Goal: Task Accomplishment & Management: Use online tool/utility

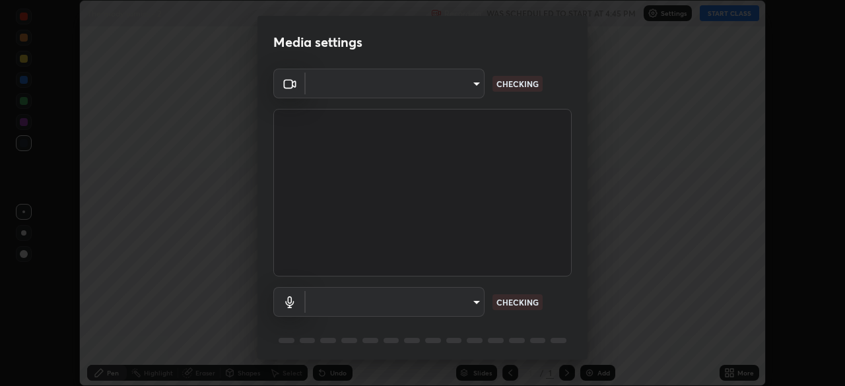
scroll to position [386, 845]
type input "e5f32b9a37d83756d2696e8423a1893a7de7eefef83412cf73fe4da3c4688103"
click at [447, 307] on body "Erase all Thermodynamics - 2 Recording WAS SCHEDULED TO START AT 4:45 PM Settin…" at bounding box center [422, 193] width 845 height 386
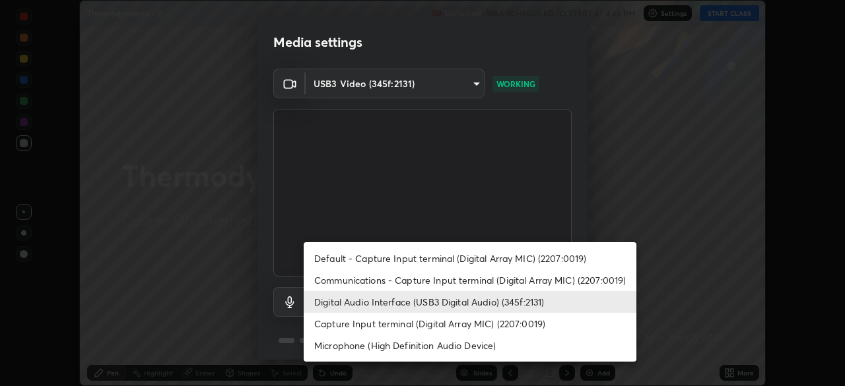
click at [467, 327] on li "Capture Input terminal (Digital Array MIC) (2207:0019)" at bounding box center [470, 324] width 333 height 22
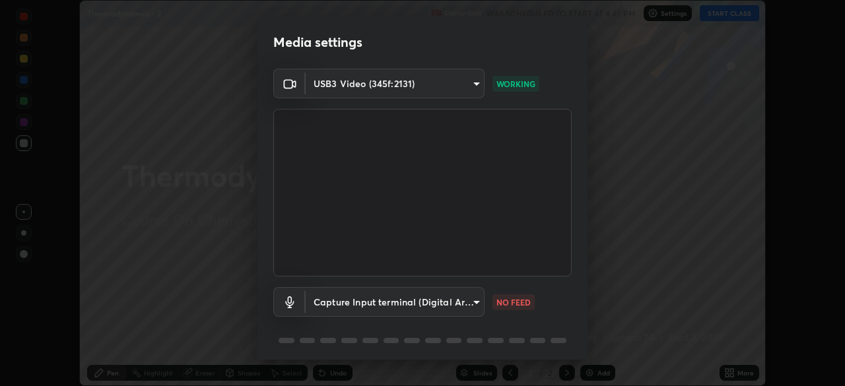
click at [437, 306] on body "Erase all Thermodynamics - 2 Recording WAS SCHEDULED TO START AT 4:45 PM Settin…" at bounding box center [422, 193] width 845 height 386
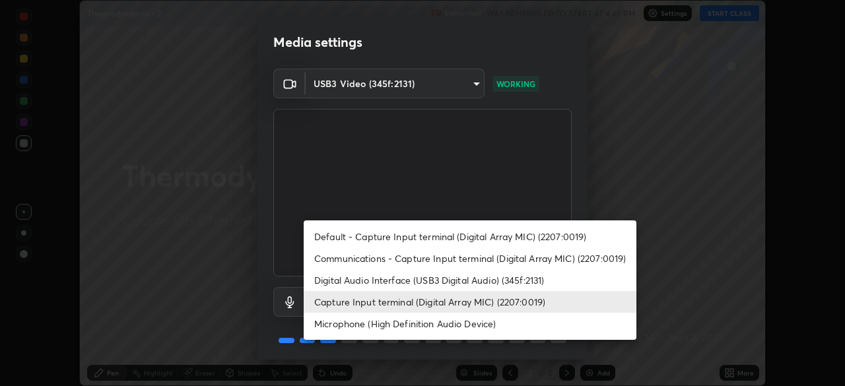
click at [467, 280] on li "Digital Audio Interface (USB3 Digital Audio) (345f:2131)" at bounding box center [470, 280] width 333 height 22
type input "ae0975cef7388746c2778fd6dc2b00d9a595315052e87b14b0d2850c1354851c"
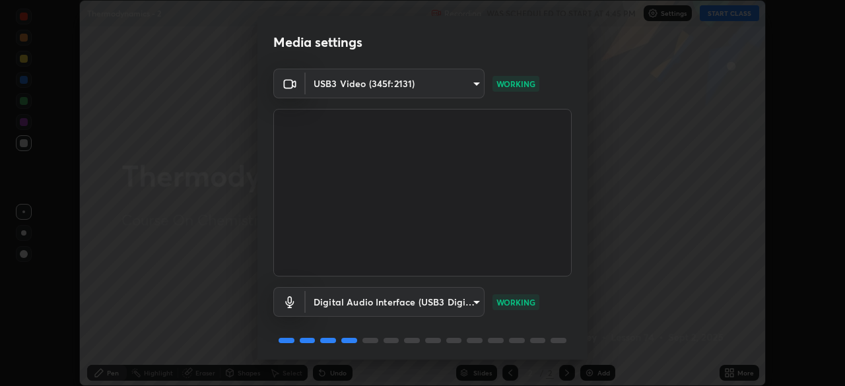
scroll to position [46, 0]
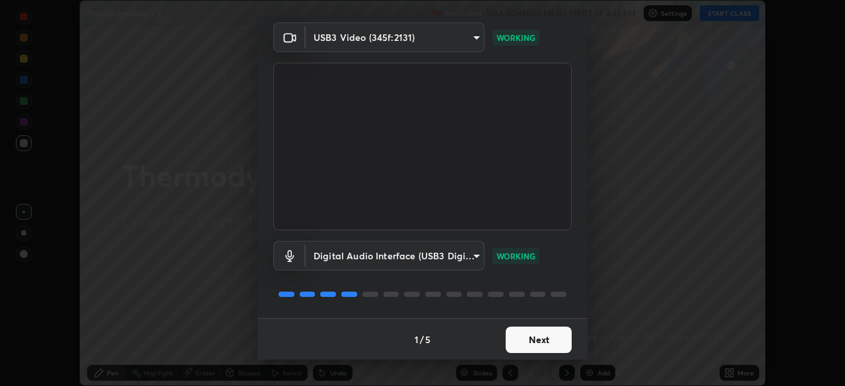
click at [541, 338] on button "Next" at bounding box center [538, 340] width 66 height 26
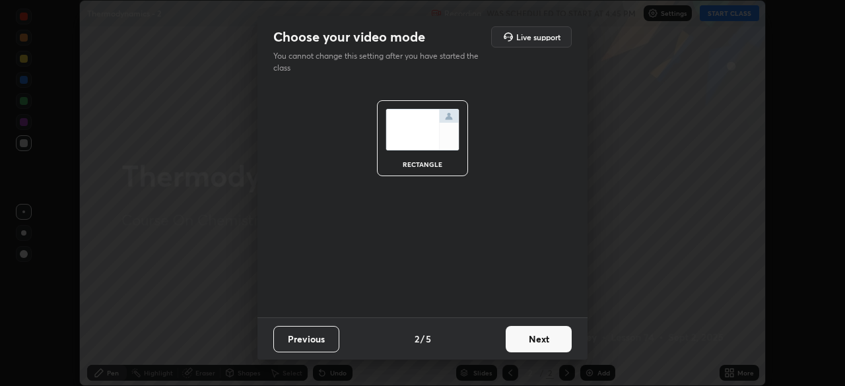
scroll to position [0, 0]
click at [545, 342] on button "Next" at bounding box center [538, 339] width 66 height 26
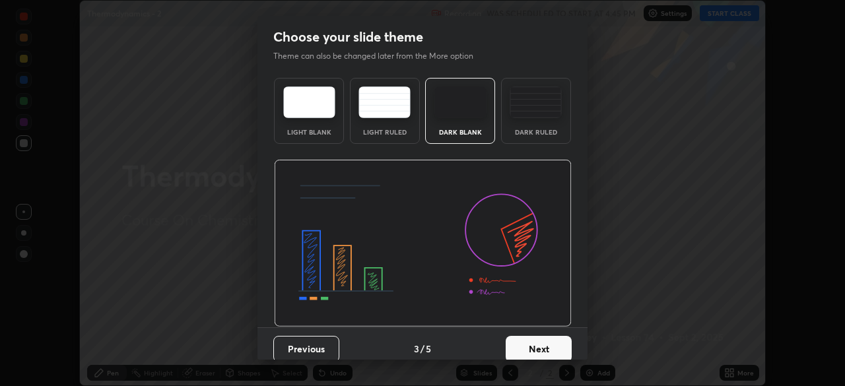
click at [544, 348] on button "Next" at bounding box center [538, 349] width 66 height 26
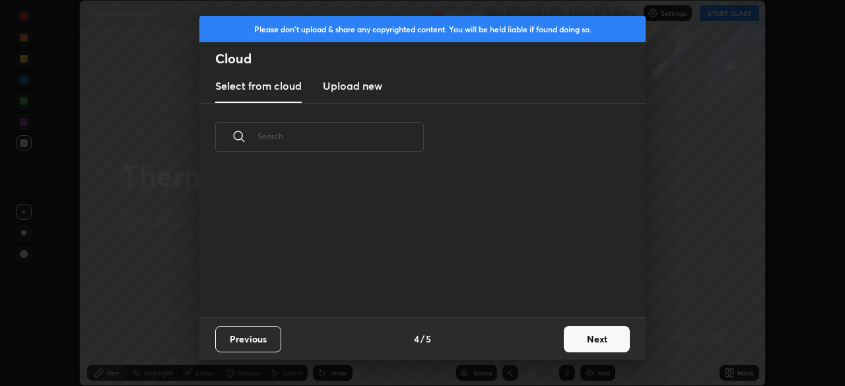
click at [574, 340] on button "Next" at bounding box center [596, 339] width 66 height 26
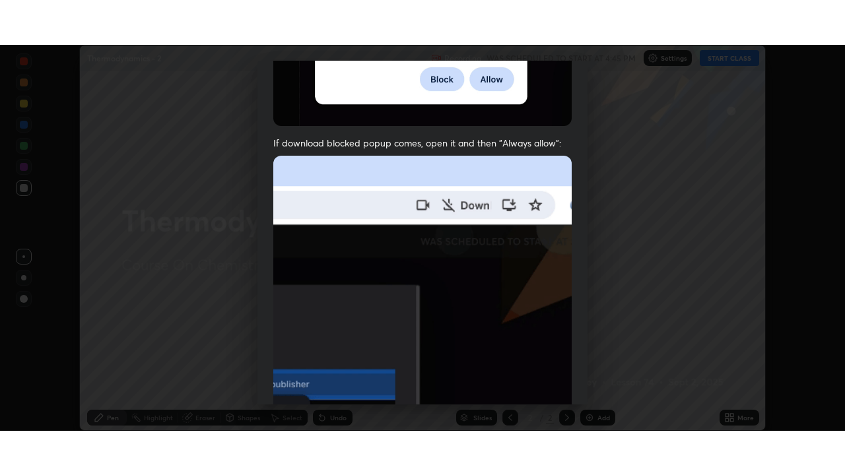
scroll to position [315, 0]
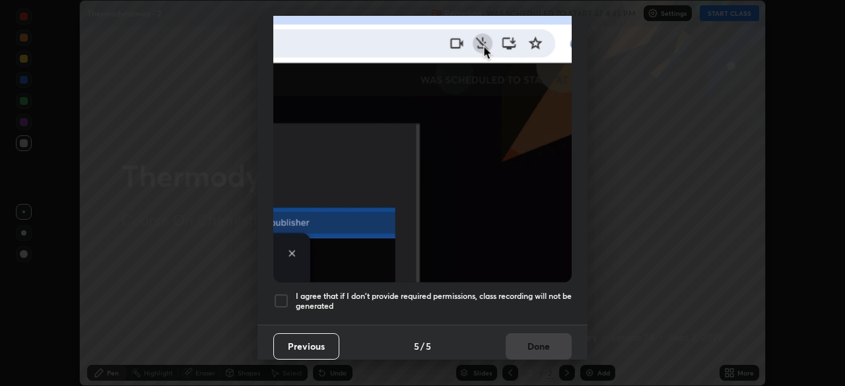
click at [530, 343] on div "Previous 5 / 5 Done" at bounding box center [422, 346] width 330 height 42
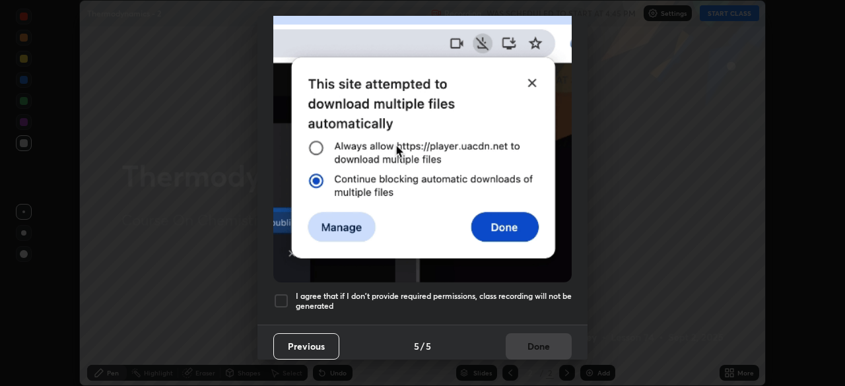
click at [386, 291] on h5 "I agree that if I don't provide required permissions, class recording will not …" at bounding box center [434, 301] width 276 height 20
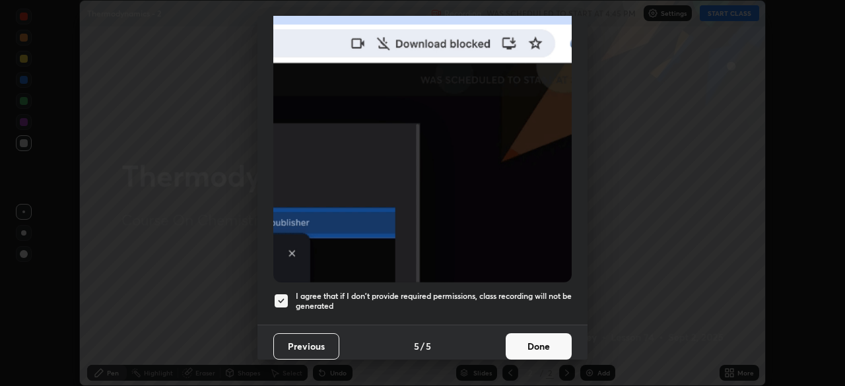
click at [523, 344] on button "Done" at bounding box center [538, 346] width 66 height 26
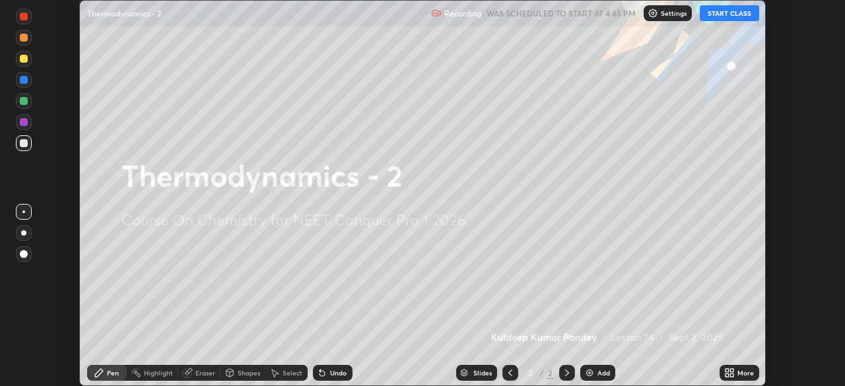
click at [724, 19] on button "START CLASS" at bounding box center [728, 13] width 59 height 16
click at [734, 373] on icon at bounding box center [729, 373] width 11 height 11
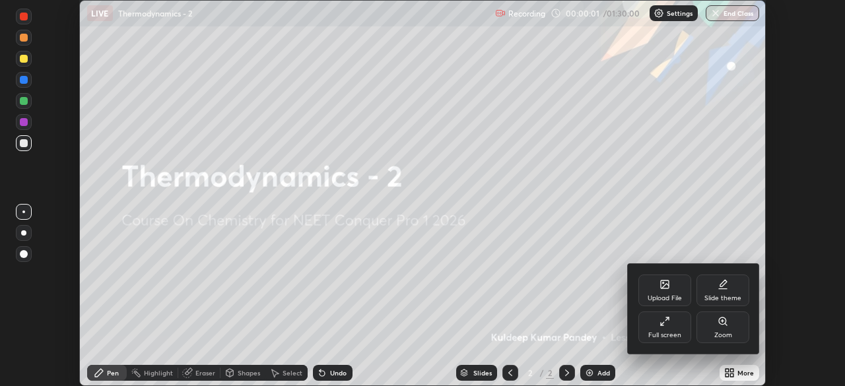
click at [674, 334] on div "Full screen" at bounding box center [664, 335] width 33 height 7
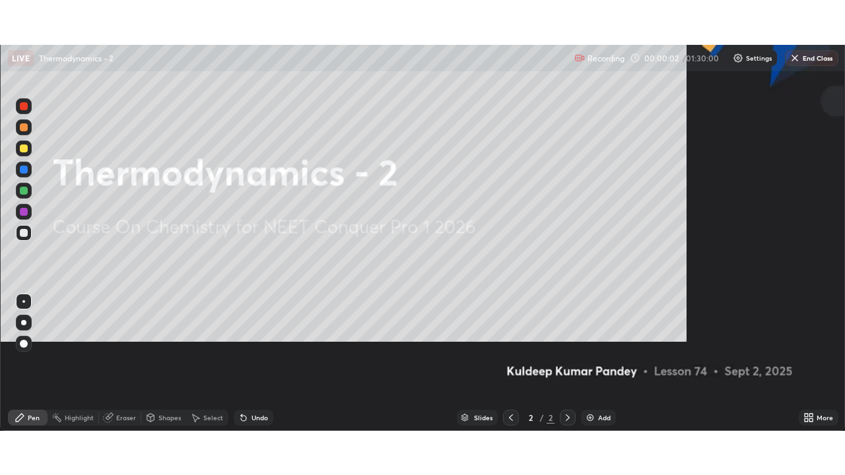
scroll to position [475, 845]
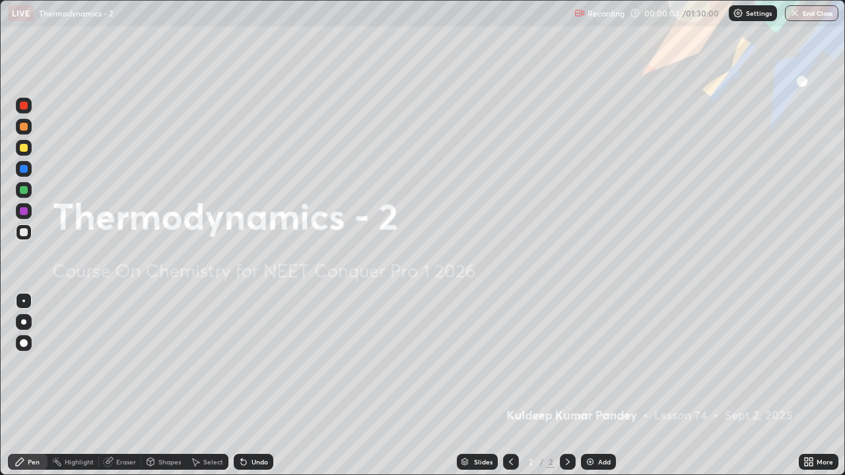
click at [589, 385] on img at bounding box center [590, 462] width 11 height 11
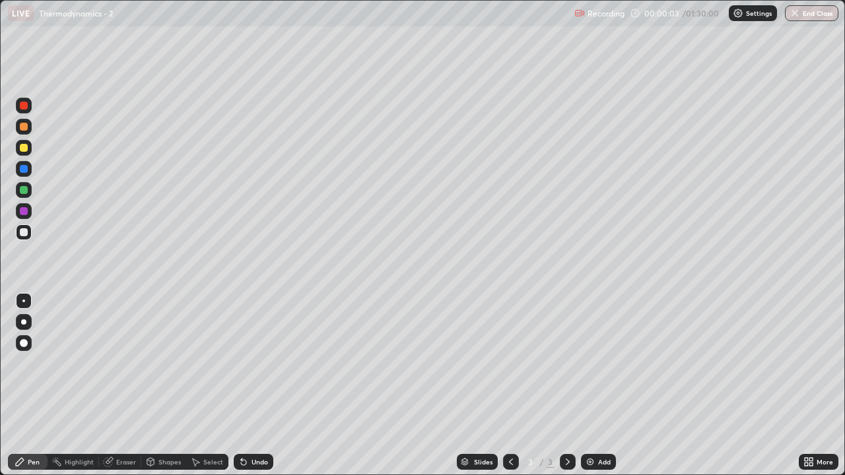
click at [585, 385] on img at bounding box center [590, 462] width 11 height 11
click at [588, 385] on img at bounding box center [590, 462] width 11 height 11
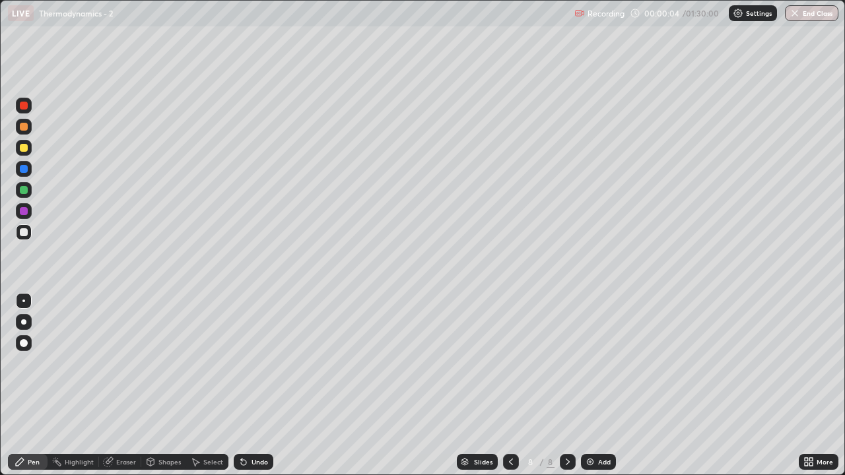
click at [589, 385] on img at bounding box center [590, 462] width 11 height 11
click at [587, 385] on img at bounding box center [590, 462] width 11 height 11
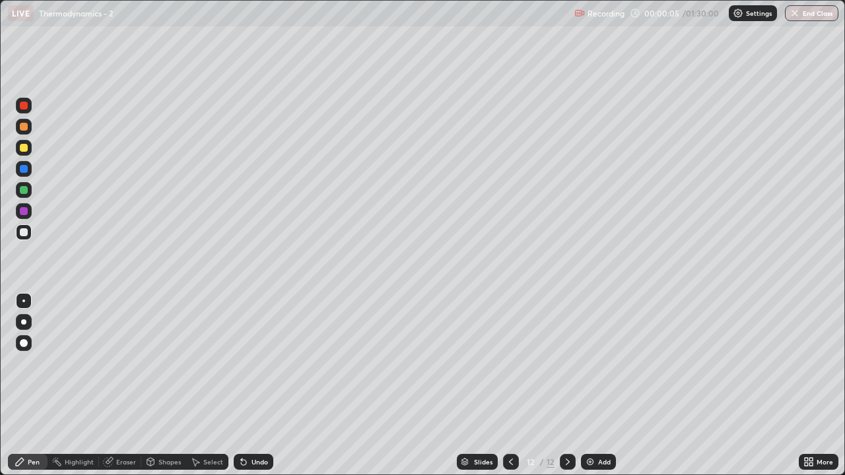
click at [587, 385] on img at bounding box center [590, 462] width 11 height 11
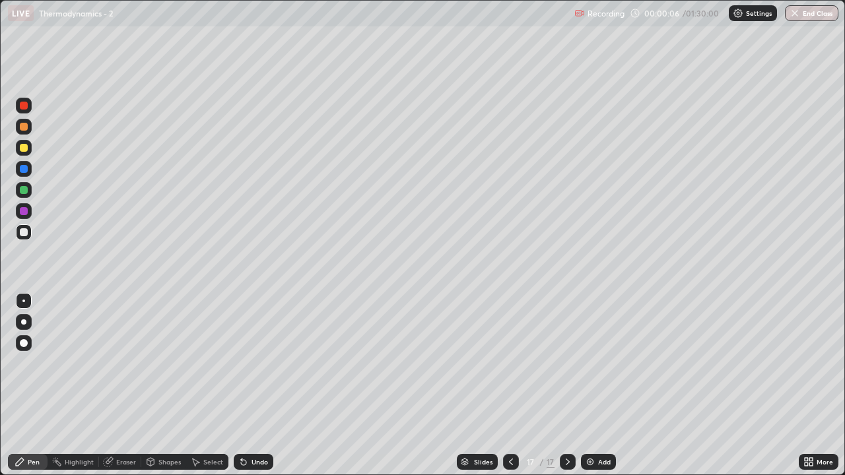
click at [587, 385] on img at bounding box center [590, 462] width 11 height 11
click at [586, 385] on img at bounding box center [590, 462] width 11 height 11
click at [585, 385] on img at bounding box center [590, 462] width 11 height 11
click at [586, 385] on img at bounding box center [590, 462] width 11 height 11
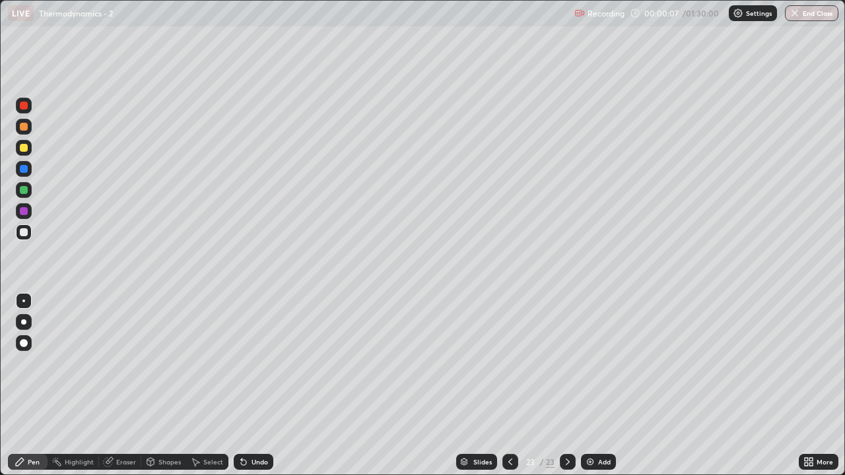
click at [586, 385] on img at bounding box center [590, 462] width 11 height 11
click at [585, 385] on img at bounding box center [590, 462] width 11 height 11
click at [586, 385] on img at bounding box center [590, 462] width 11 height 11
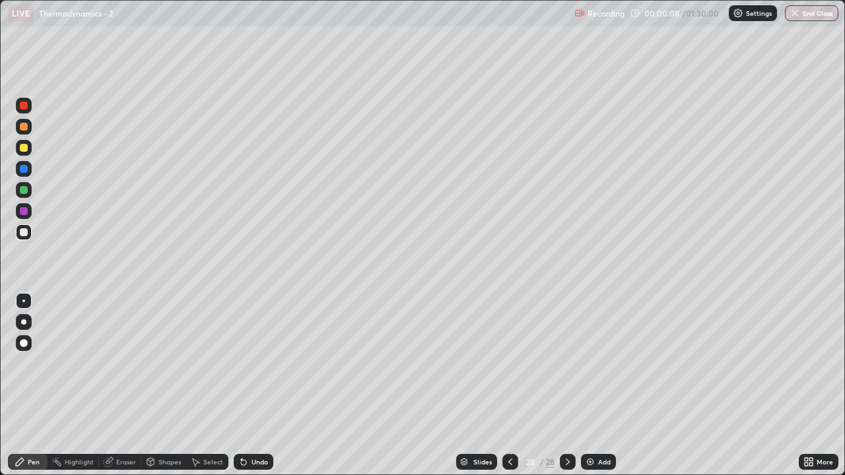
click at [586, 385] on img at bounding box center [590, 462] width 11 height 11
click at [588, 385] on img at bounding box center [590, 462] width 11 height 11
click at [589, 385] on img at bounding box center [590, 462] width 11 height 11
click at [586, 385] on img at bounding box center [590, 462] width 11 height 11
click at [509, 385] on icon at bounding box center [510, 462] width 4 height 7
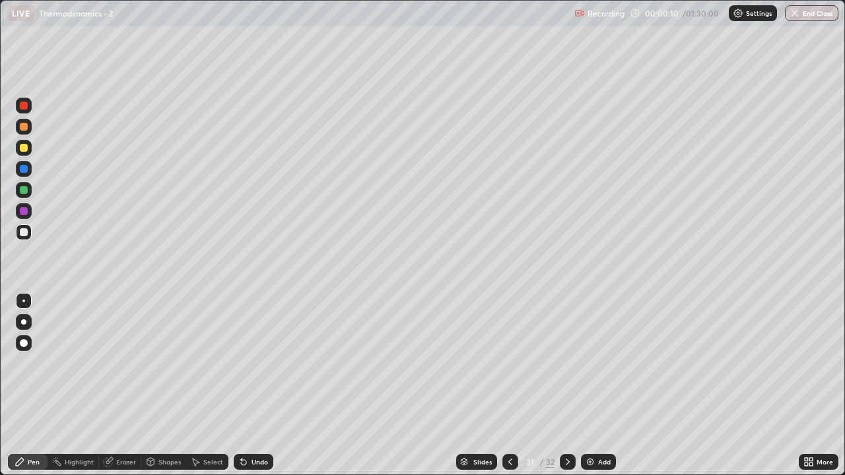
click at [507, 385] on icon at bounding box center [510, 462] width 11 height 11
click at [505, 385] on icon at bounding box center [510, 462] width 11 height 11
click at [507, 385] on icon at bounding box center [510, 462] width 11 height 11
click at [508, 385] on icon at bounding box center [510, 462] width 11 height 11
click at [508, 385] on div at bounding box center [510, 462] width 16 height 16
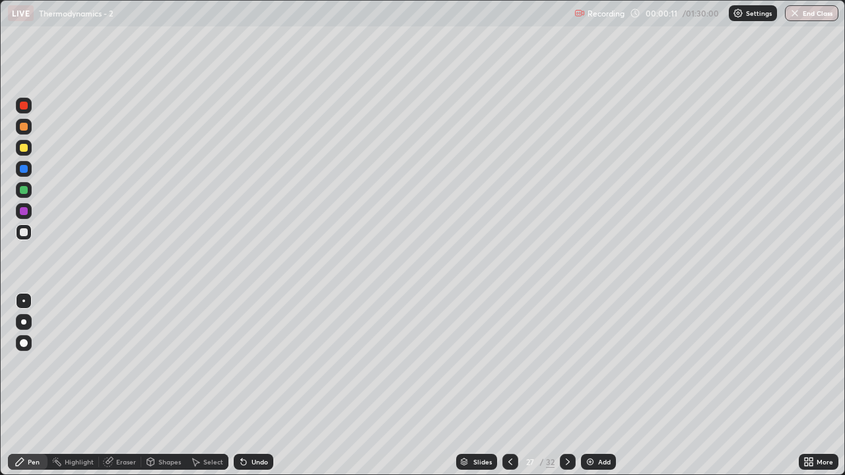
click at [509, 385] on icon at bounding box center [510, 462] width 11 height 11
click at [507, 385] on icon at bounding box center [510, 462] width 11 height 11
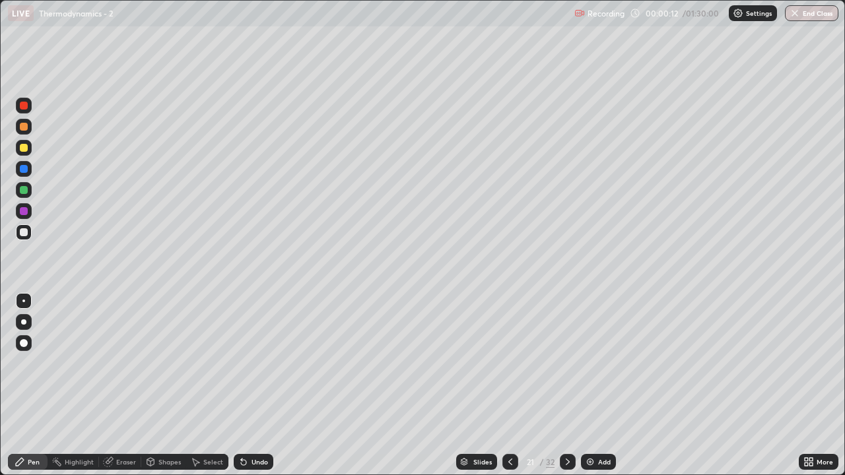
click at [507, 385] on icon at bounding box center [510, 462] width 11 height 11
click at [508, 385] on icon at bounding box center [510, 462] width 11 height 11
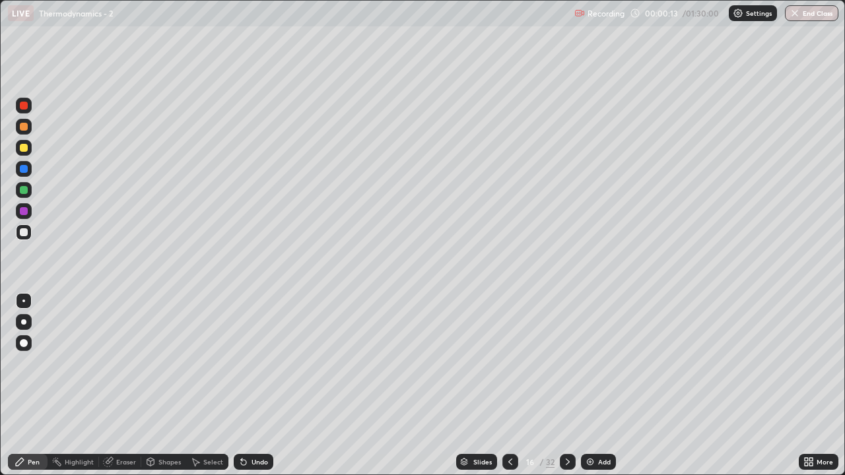
click at [508, 385] on icon at bounding box center [510, 462] width 11 height 11
click at [507, 385] on icon at bounding box center [510, 462] width 11 height 11
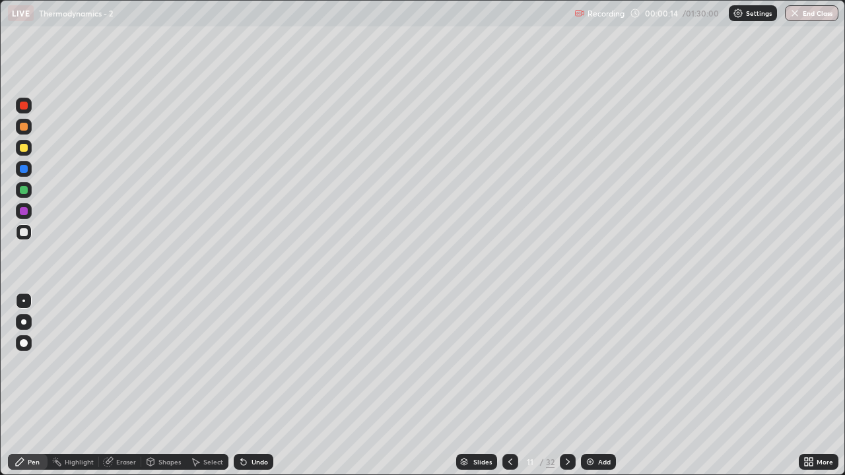
click at [507, 385] on icon at bounding box center [510, 462] width 11 height 11
click at [506, 385] on icon at bounding box center [510, 462] width 11 height 11
click at [507, 385] on icon at bounding box center [510, 462] width 11 height 11
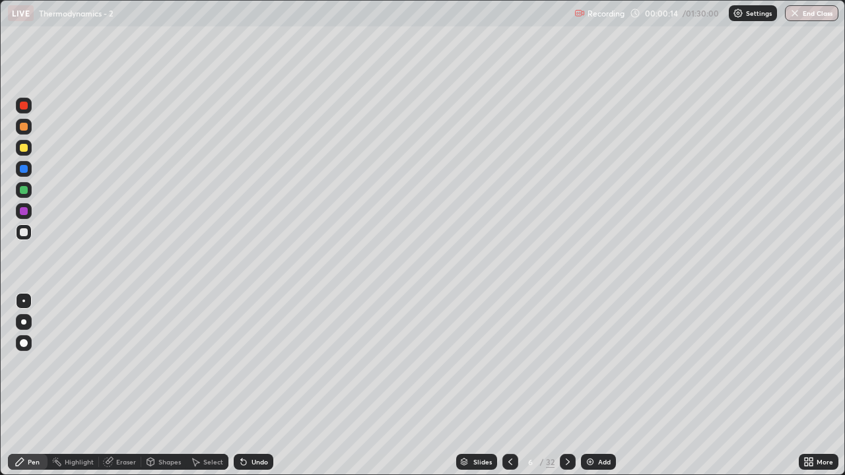
click at [506, 385] on icon at bounding box center [510, 462] width 11 height 11
click at [507, 385] on icon at bounding box center [510, 462] width 11 height 11
click at [566, 385] on icon at bounding box center [567, 462] width 11 height 11
click at [25, 323] on div at bounding box center [23, 321] width 5 height 5
click at [127, 385] on div "Eraser" at bounding box center [120, 462] width 42 height 16
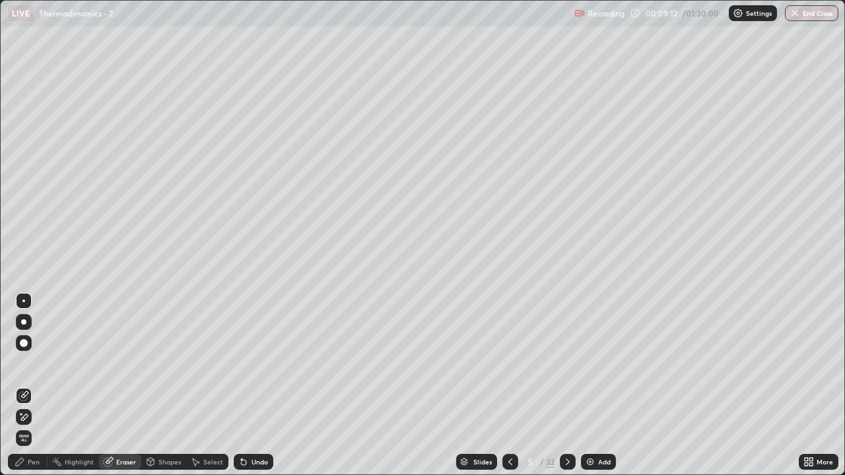
click at [38, 385] on div "Pen" at bounding box center [34, 462] width 12 height 7
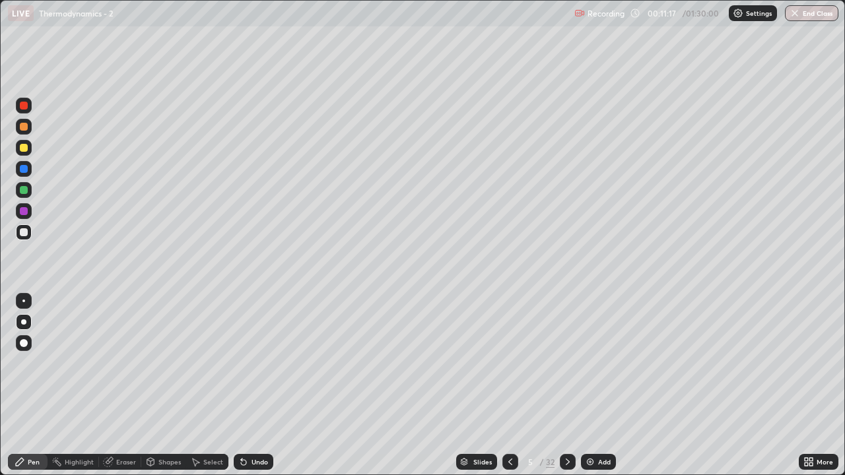
click at [129, 385] on div "Eraser" at bounding box center [126, 462] width 20 height 7
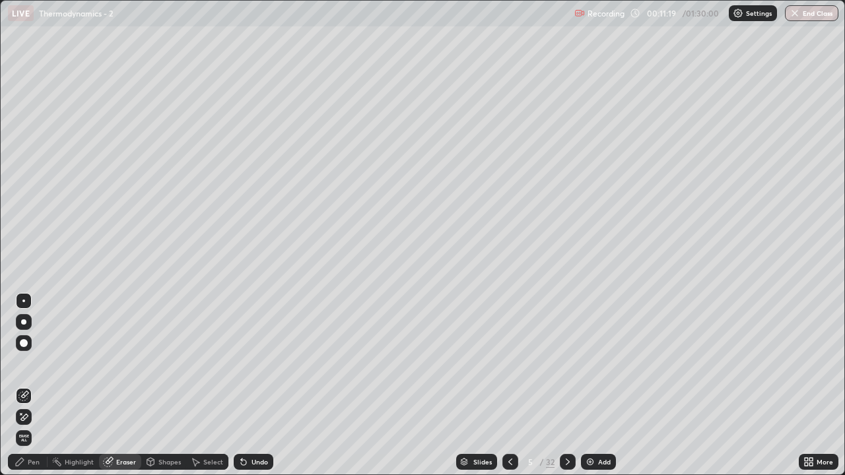
click at [36, 385] on div "Pen" at bounding box center [34, 462] width 12 height 7
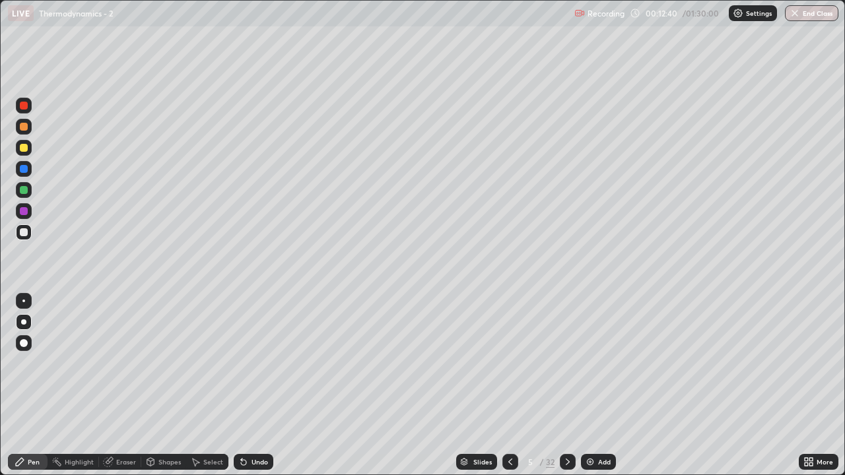
click at [674, 385] on div "Slides 5 / 32 Add" at bounding box center [535, 462] width 525 height 26
click at [567, 385] on icon at bounding box center [567, 462] width 11 height 11
click at [86, 385] on div "Highlight" at bounding box center [73, 462] width 51 height 16
click at [117, 385] on div "Eraser" at bounding box center [126, 462] width 20 height 7
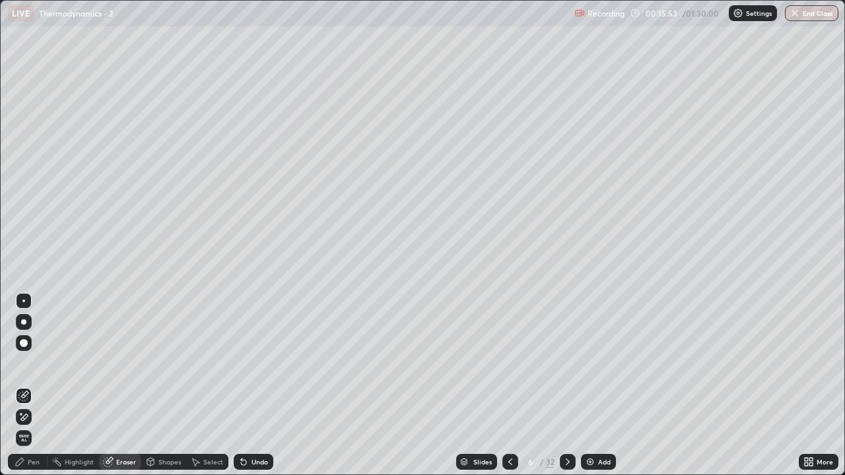
click at [36, 385] on div "Pen" at bounding box center [28, 462] width 40 height 16
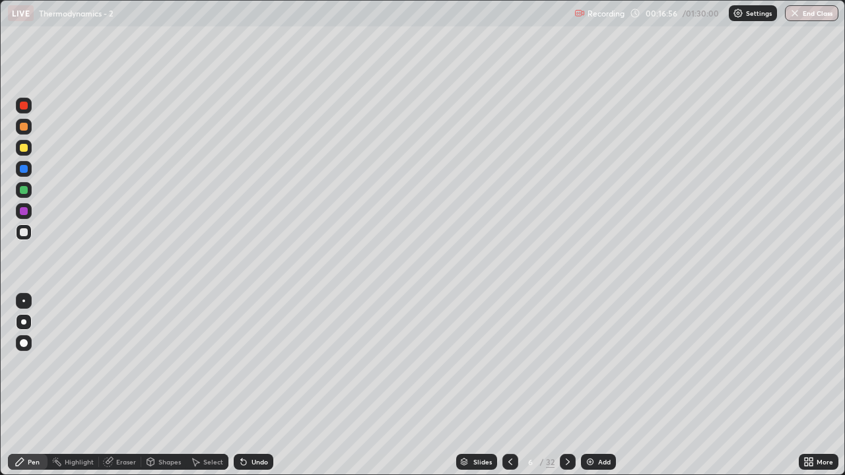
click at [566, 385] on icon at bounding box center [567, 462] width 11 height 11
click at [22, 150] on div at bounding box center [24, 148] width 8 height 8
click at [25, 235] on div at bounding box center [24, 232] width 8 height 8
click at [24, 150] on div at bounding box center [24, 148] width 8 height 8
click at [29, 191] on div at bounding box center [24, 190] width 16 height 16
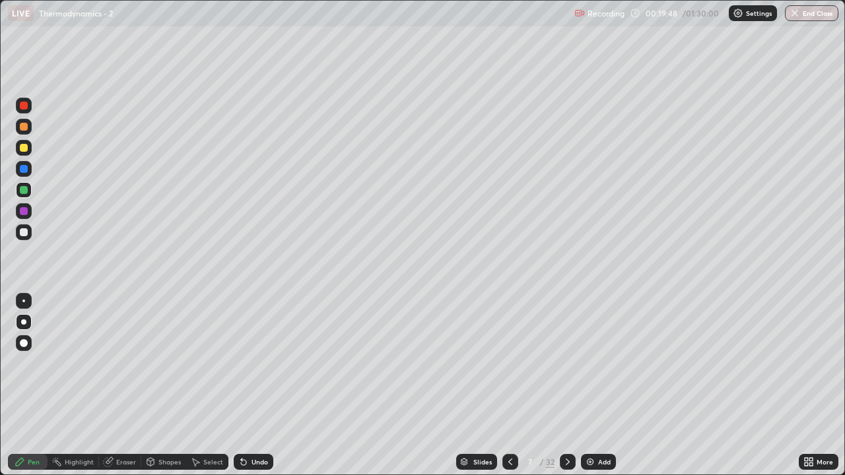
click at [22, 235] on div at bounding box center [24, 232] width 8 height 8
click at [123, 385] on div "Eraser" at bounding box center [126, 462] width 20 height 7
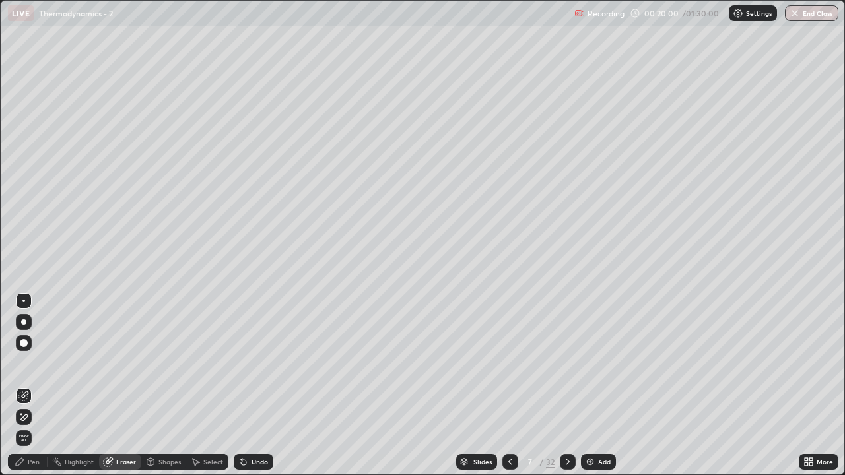
click at [38, 385] on div "Pen" at bounding box center [28, 462] width 40 height 16
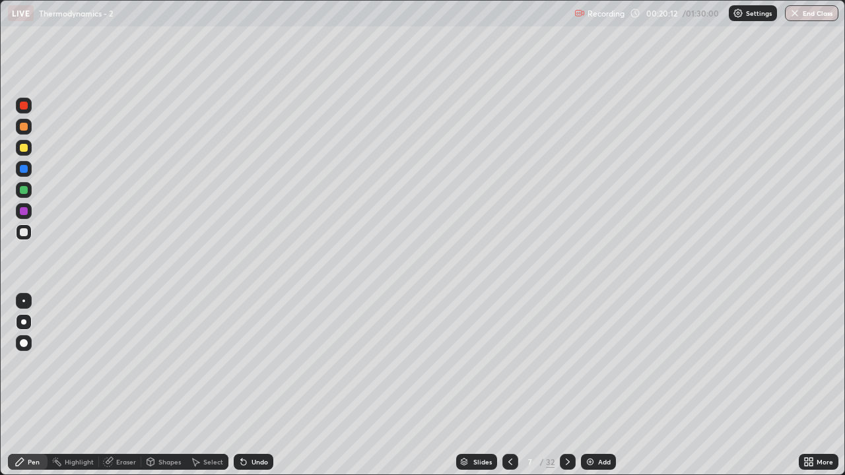
click at [132, 385] on div "Eraser" at bounding box center [120, 462] width 42 height 16
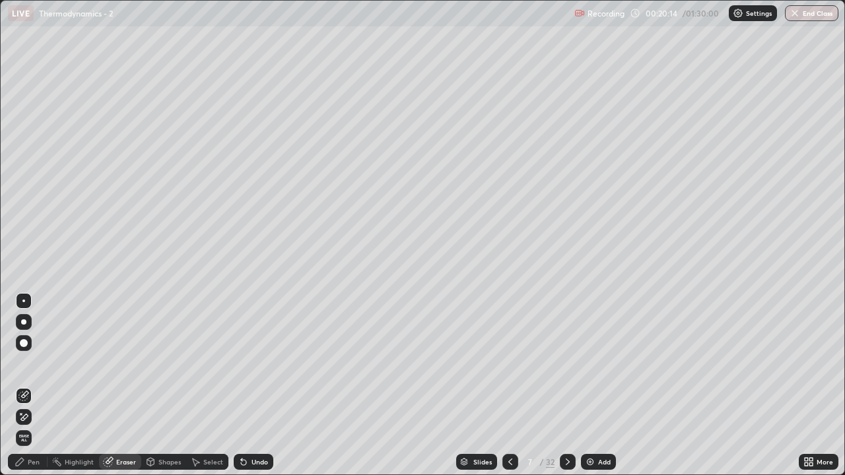
click at [34, 385] on div "Pen" at bounding box center [34, 462] width 12 height 7
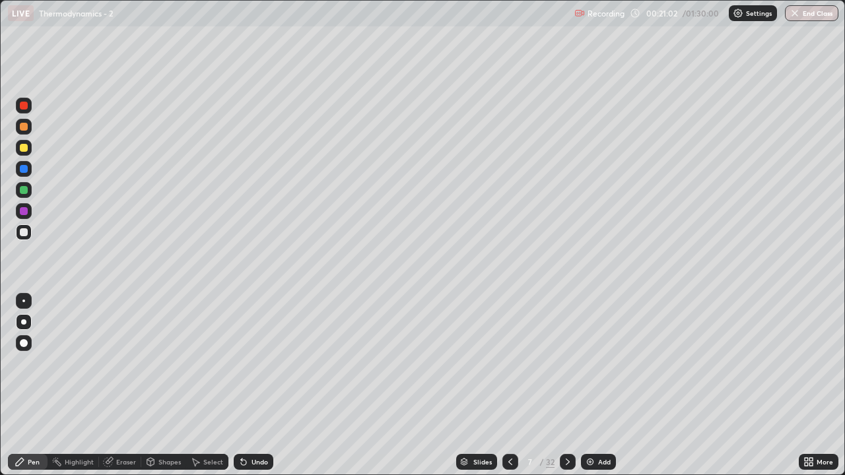
click at [568, 385] on icon at bounding box center [567, 462] width 11 height 11
click at [125, 385] on div "Eraser" at bounding box center [126, 462] width 20 height 7
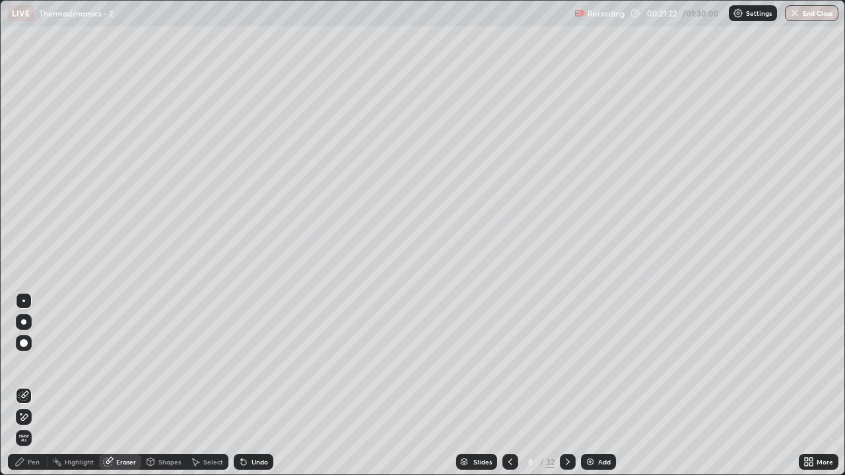
click at [34, 385] on div "Pen" at bounding box center [34, 462] width 12 height 7
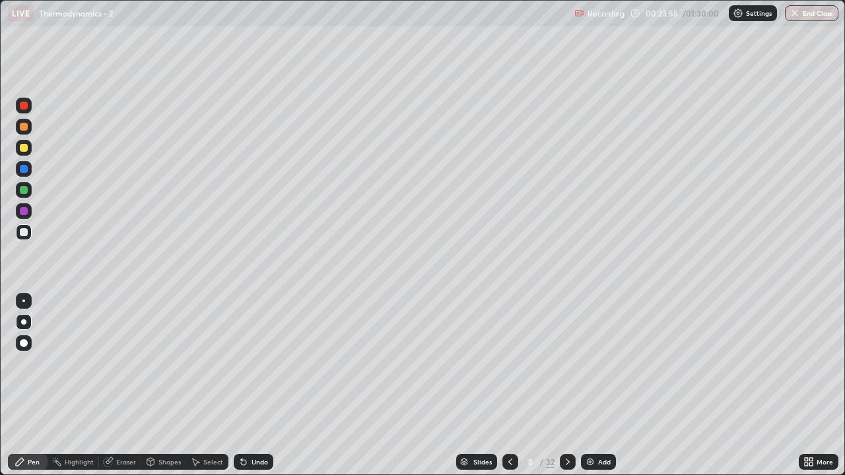
click at [123, 385] on div "Eraser" at bounding box center [120, 462] width 42 height 16
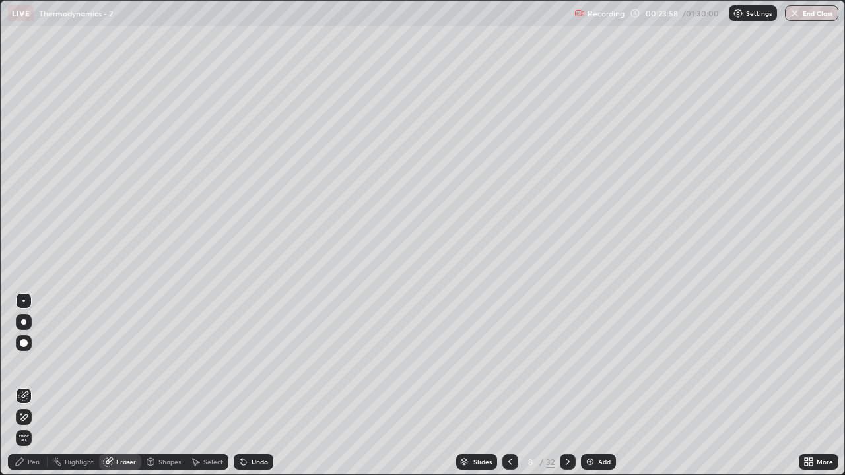
click at [30, 385] on div "Pen" at bounding box center [28, 462] width 40 height 16
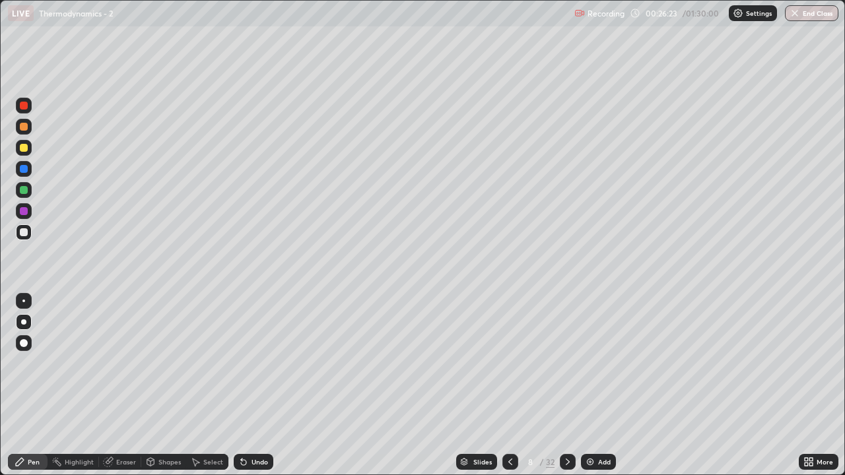
click at [567, 385] on icon at bounding box center [567, 462] width 4 height 7
click at [128, 385] on div "Eraser" at bounding box center [126, 462] width 20 height 7
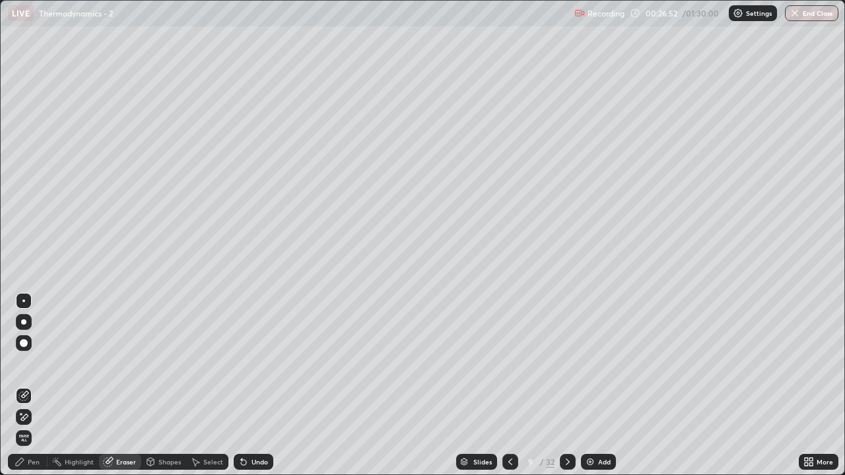
click at [509, 385] on icon at bounding box center [510, 462] width 11 height 11
click at [565, 385] on icon at bounding box center [567, 462] width 11 height 11
click at [38, 385] on div "Pen" at bounding box center [28, 462] width 40 height 16
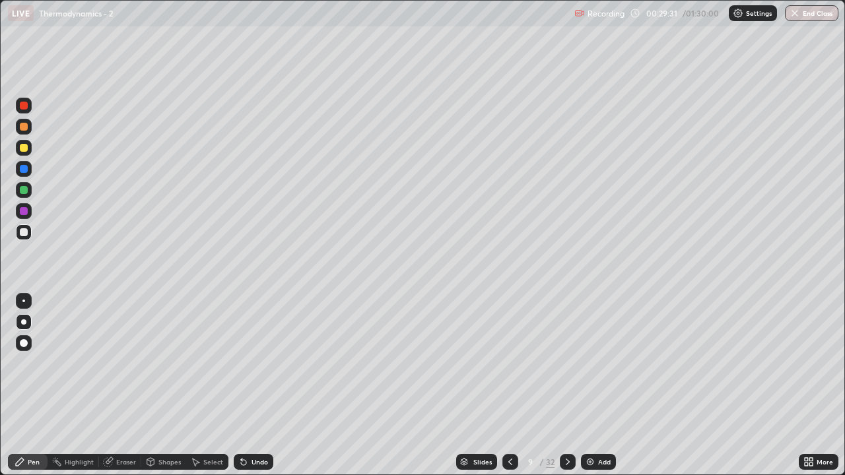
click at [122, 385] on div "Eraser" at bounding box center [126, 462] width 20 height 7
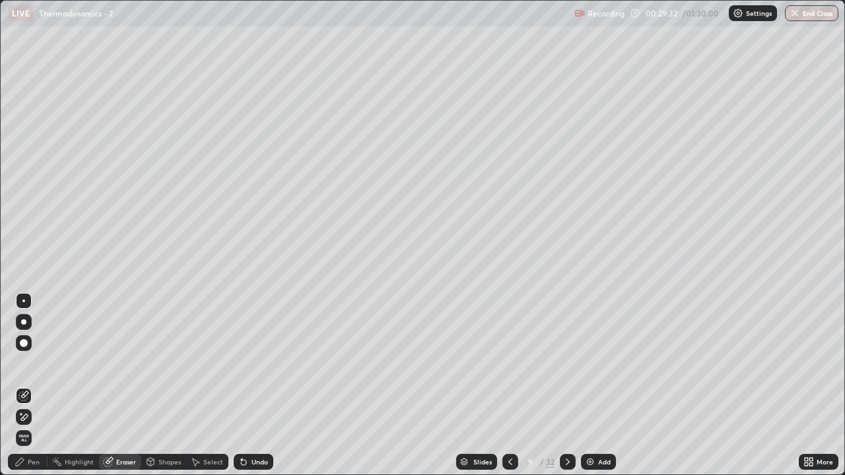
click at [34, 385] on div "Pen" at bounding box center [28, 462] width 40 height 16
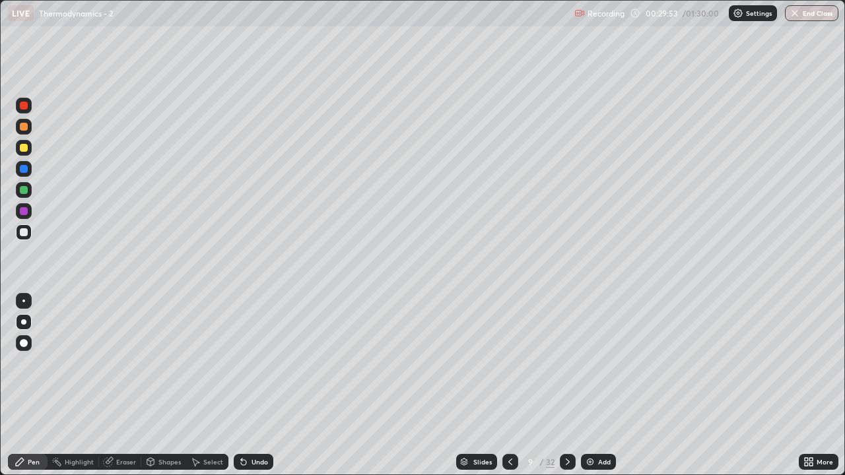
click at [121, 385] on div "Eraser" at bounding box center [126, 462] width 20 height 7
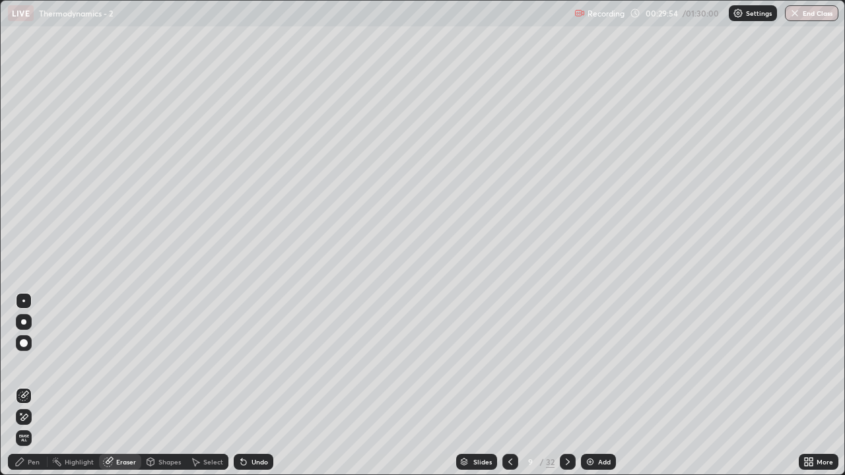
click at [35, 385] on div "Pen" at bounding box center [34, 462] width 12 height 7
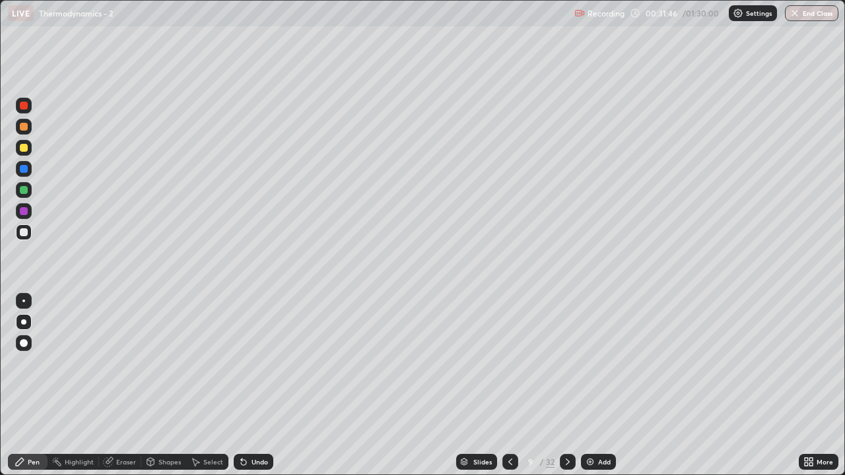
click at [507, 385] on icon at bounding box center [510, 462] width 11 height 11
click at [509, 385] on div at bounding box center [510, 462] width 16 height 16
click at [569, 385] on icon at bounding box center [567, 462] width 11 height 11
click at [570, 385] on icon at bounding box center [567, 462] width 11 height 11
click at [465, 385] on div "Slides 9 / 32 Add" at bounding box center [535, 462] width 525 height 26
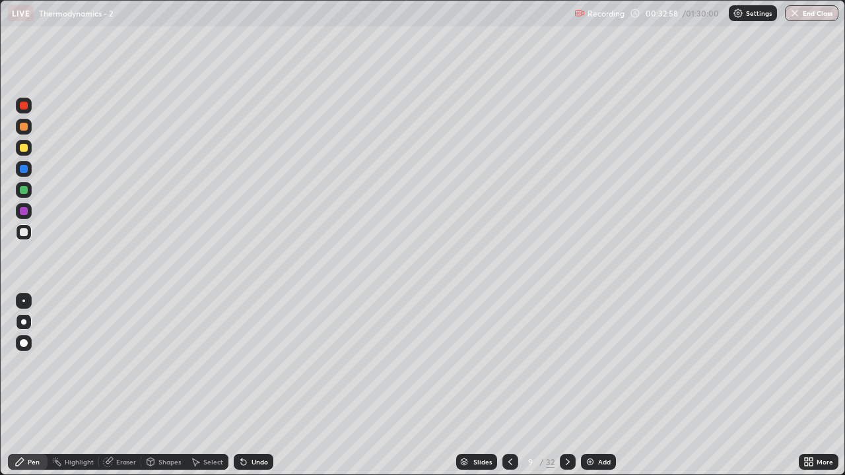
click at [566, 385] on icon at bounding box center [567, 462] width 11 height 11
click at [123, 385] on div "Eraser" at bounding box center [126, 462] width 20 height 7
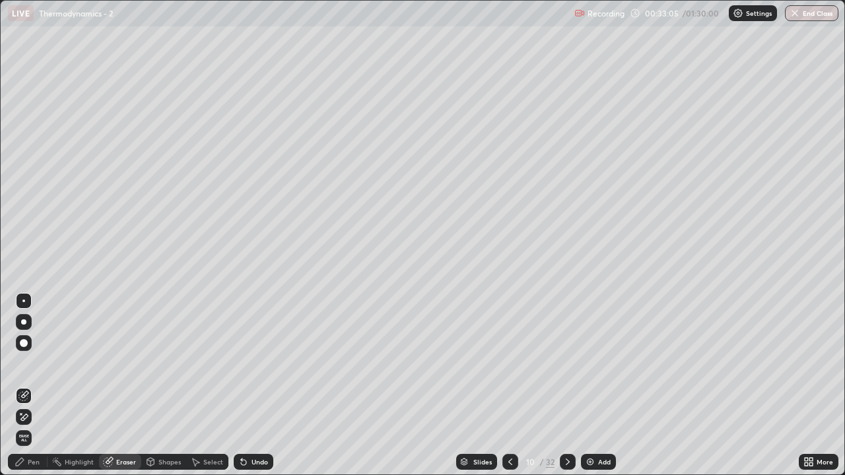
click at [36, 385] on div "Pen" at bounding box center [34, 462] width 12 height 7
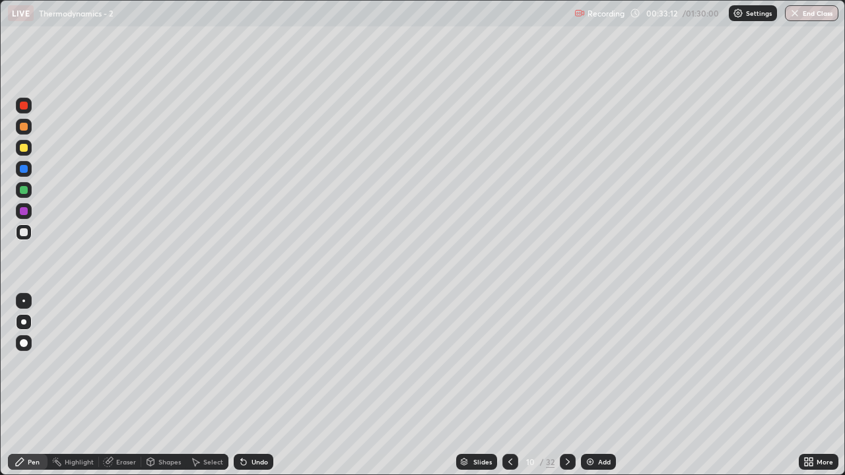
click at [124, 385] on div "Eraser" at bounding box center [126, 462] width 20 height 7
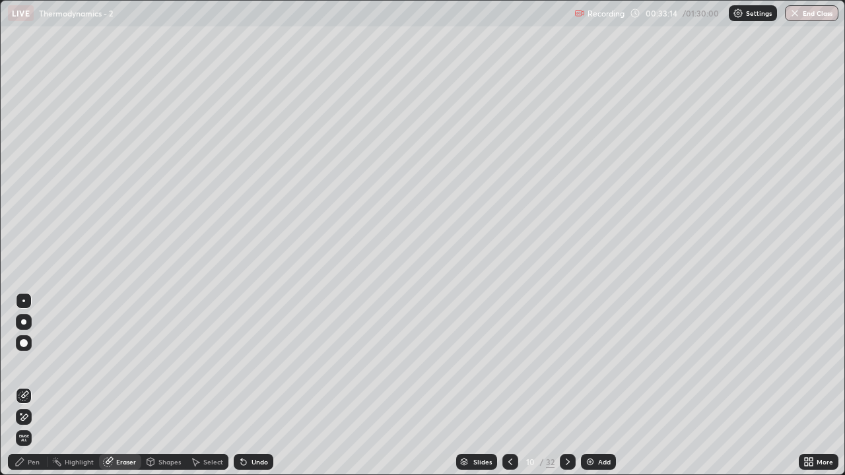
click at [37, 385] on div "Pen" at bounding box center [34, 462] width 12 height 7
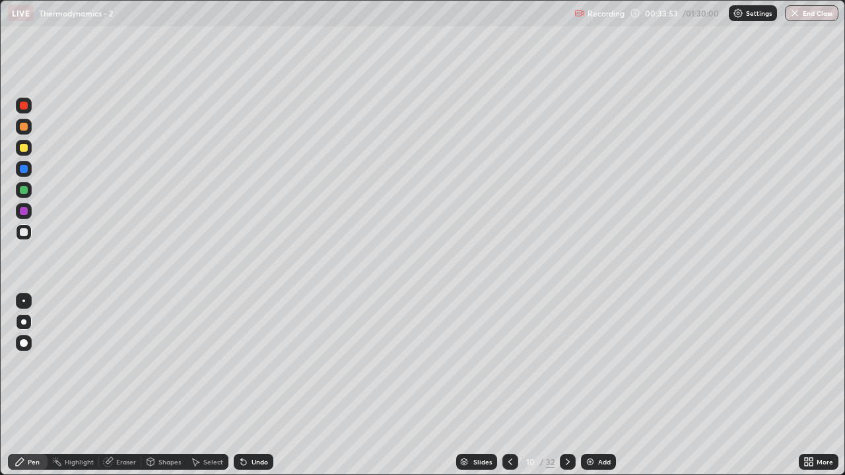
click at [119, 385] on div "Eraser" at bounding box center [126, 462] width 20 height 7
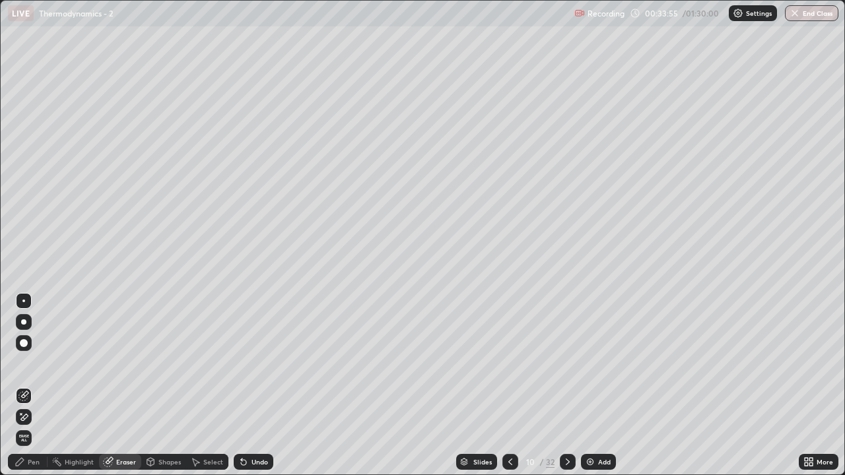
click at [31, 385] on div "Pen" at bounding box center [34, 462] width 12 height 7
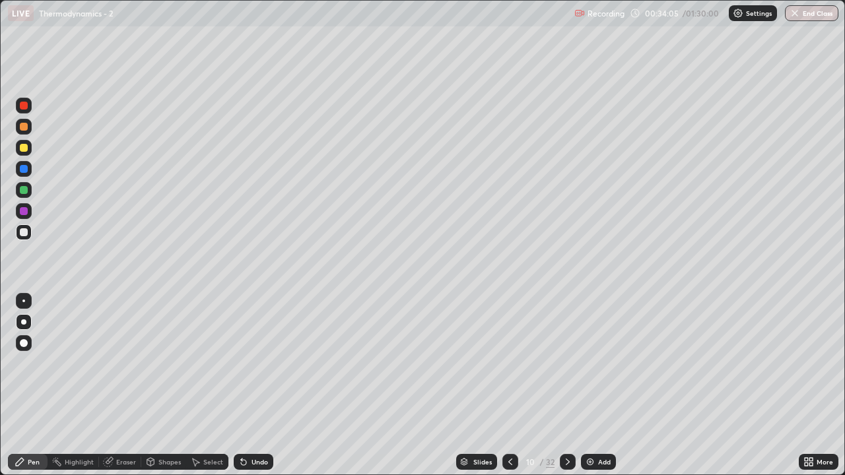
click at [508, 385] on icon at bounding box center [510, 462] width 4 height 7
click at [570, 385] on div at bounding box center [568, 462] width 16 height 16
click at [567, 385] on icon at bounding box center [567, 462] width 11 height 11
click at [124, 385] on div "Eraser" at bounding box center [120, 462] width 42 height 16
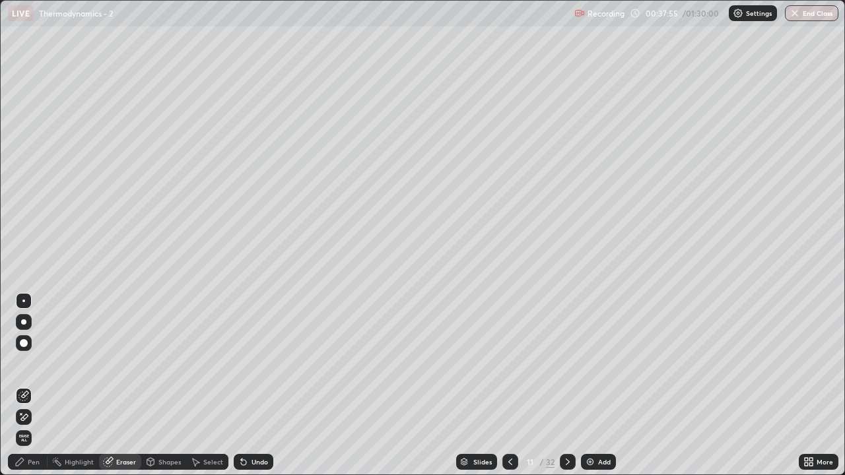
click at [34, 385] on div "Pen" at bounding box center [34, 462] width 12 height 7
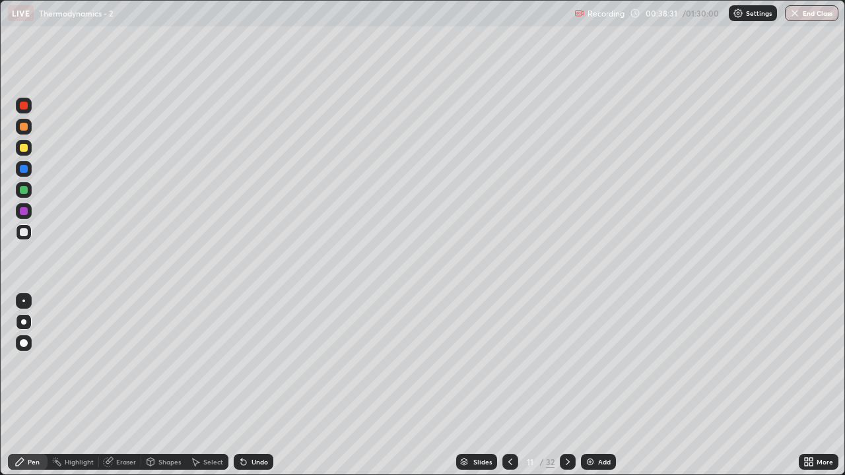
click at [125, 385] on div "Eraser" at bounding box center [120, 462] width 42 height 16
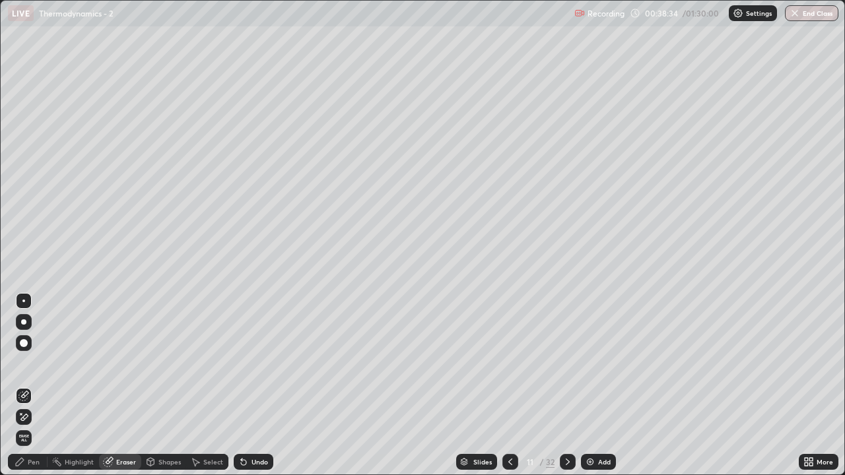
click at [33, 385] on div "Pen" at bounding box center [34, 462] width 12 height 7
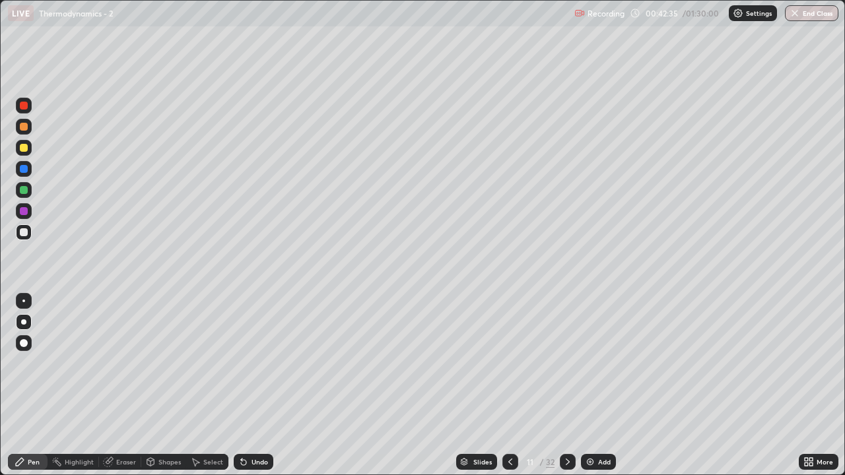
click at [566, 385] on icon at bounding box center [567, 462] width 11 height 11
click at [125, 385] on div "Eraser" at bounding box center [126, 462] width 20 height 7
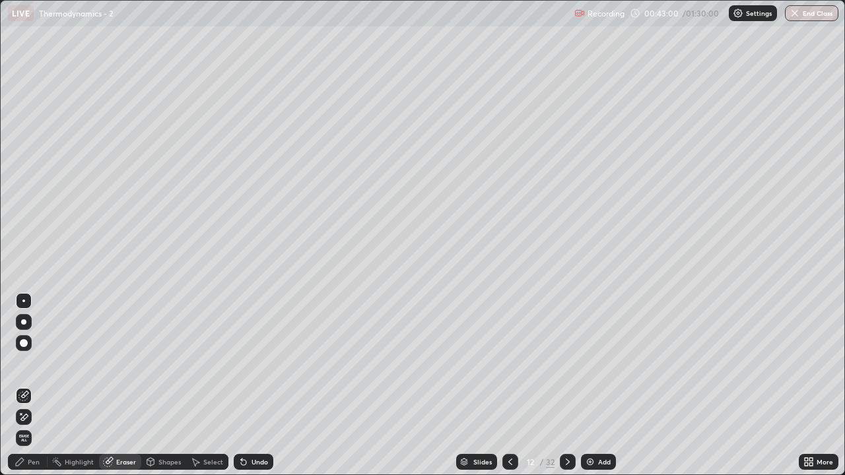
click at [30, 385] on div "Pen" at bounding box center [34, 462] width 12 height 7
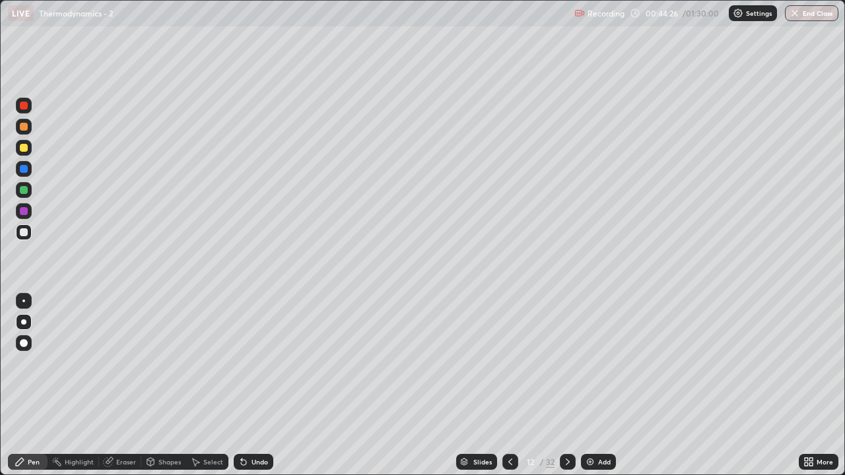
click at [24, 191] on div at bounding box center [24, 190] width 8 height 8
click at [566, 385] on icon at bounding box center [567, 462] width 11 height 11
click at [502, 385] on div at bounding box center [510, 462] width 16 height 16
click at [566, 385] on icon at bounding box center [567, 462] width 4 height 7
click at [123, 385] on div "Eraser" at bounding box center [126, 462] width 20 height 7
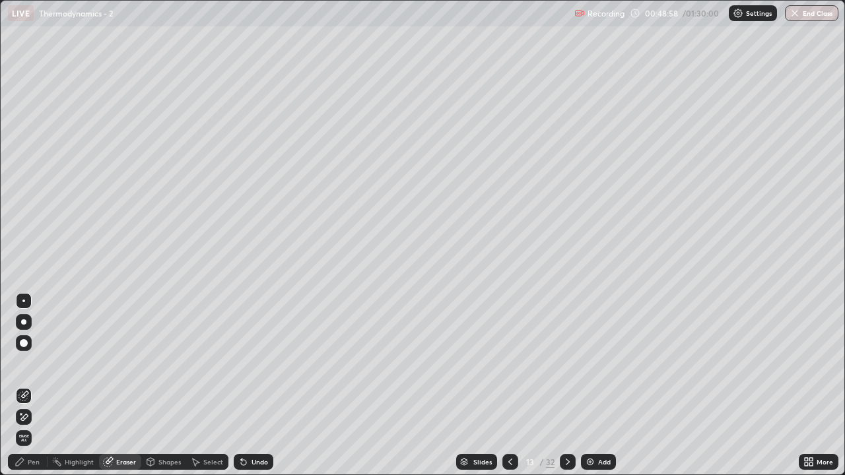
click at [38, 385] on div "Pen" at bounding box center [28, 462] width 40 height 16
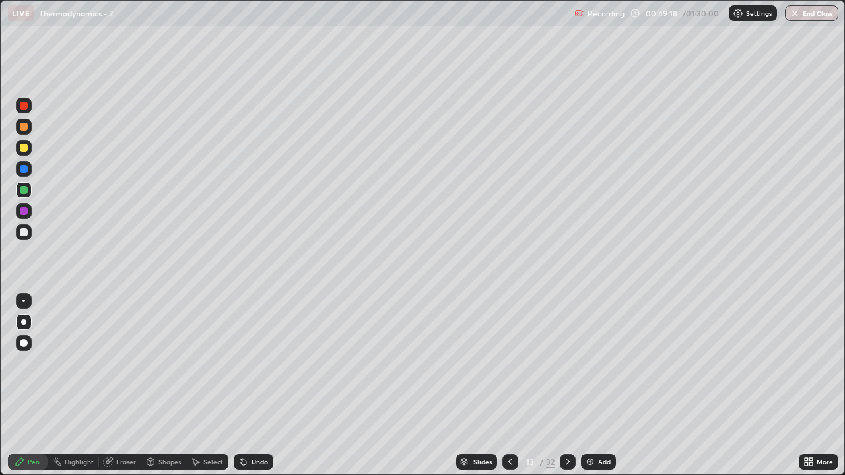
click at [508, 385] on icon at bounding box center [510, 462] width 11 height 11
click at [567, 385] on icon at bounding box center [567, 462] width 11 height 11
click at [129, 385] on div "Eraser" at bounding box center [120, 462] width 42 height 16
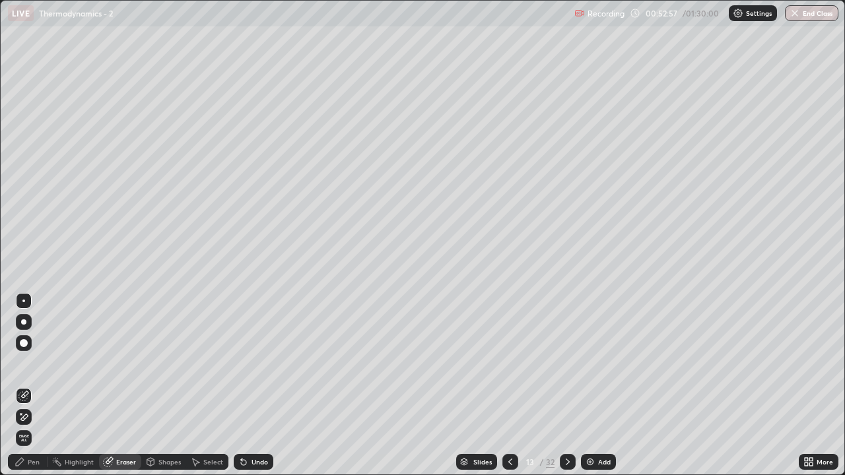
click at [36, 385] on div "Pen" at bounding box center [34, 462] width 12 height 7
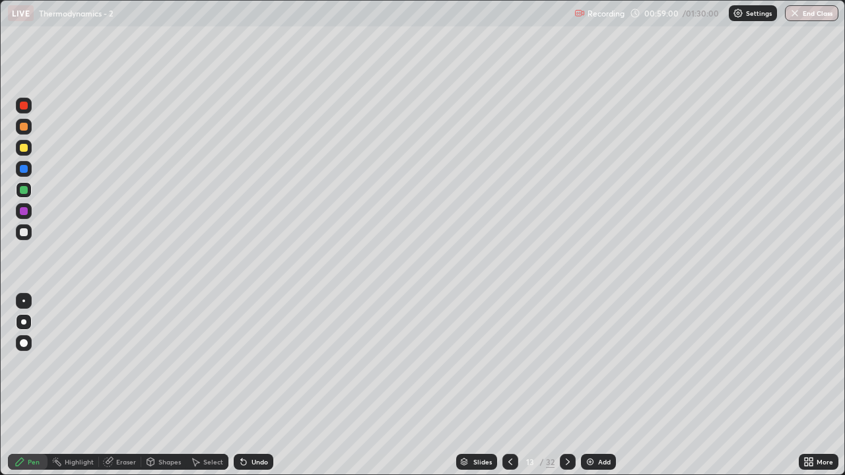
click at [128, 385] on div "Eraser" at bounding box center [126, 462] width 20 height 7
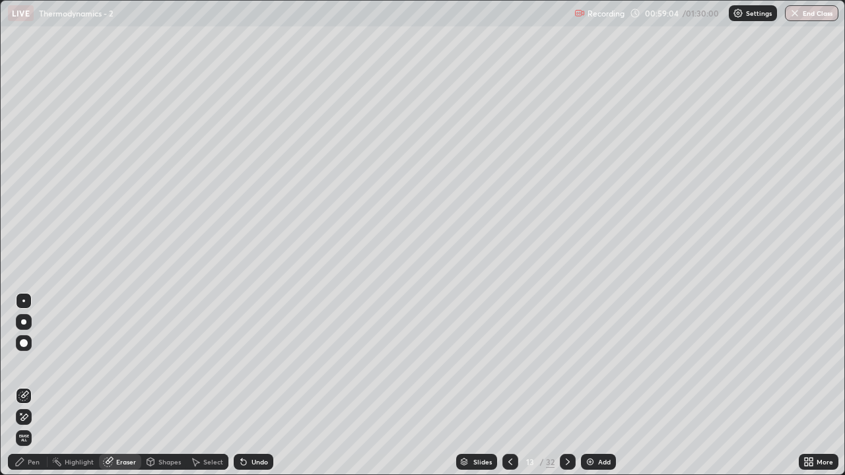
click at [33, 385] on div "Pen" at bounding box center [34, 462] width 12 height 7
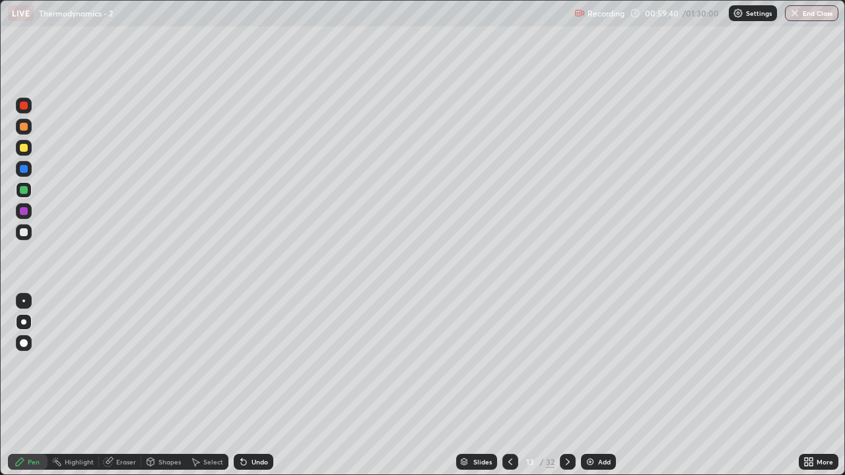
click at [567, 385] on icon at bounding box center [567, 462] width 11 height 11
click at [128, 385] on div "Eraser" at bounding box center [126, 462] width 20 height 7
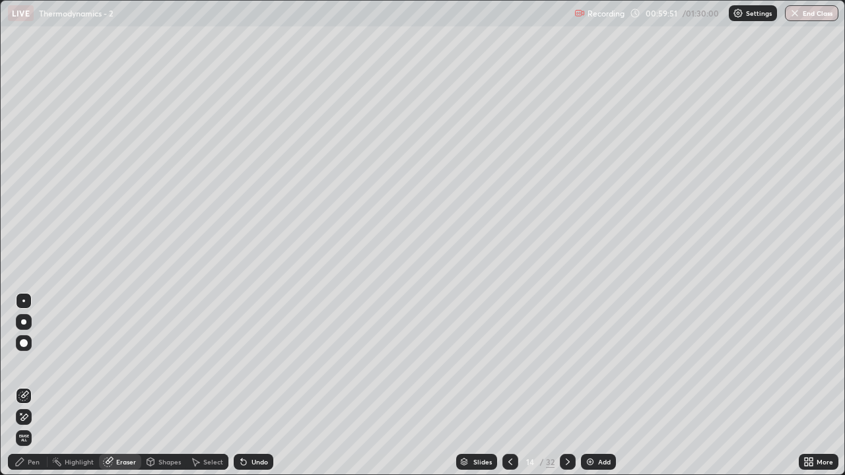
click at [35, 385] on div "Pen" at bounding box center [34, 462] width 12 height 7
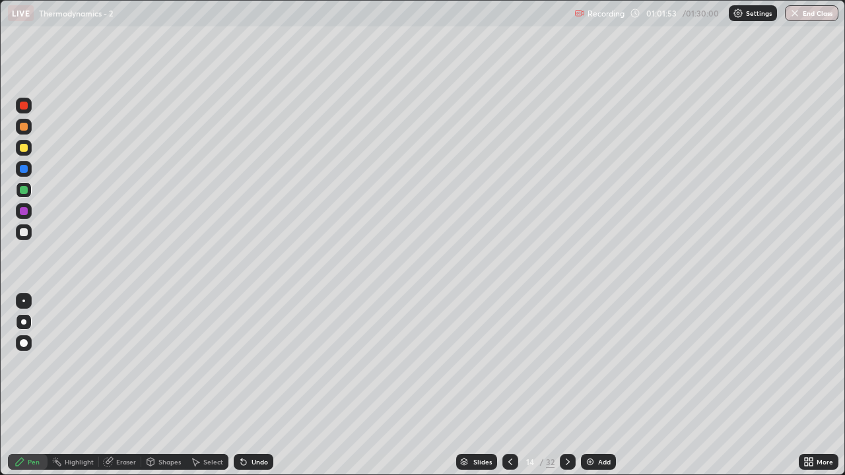
click at [566, 385] on icon at bounding box center [567, 462] width 11 height 11
click at [127, 385] on div "Eraser" at bounding box center [126, 462] width 20 height 7
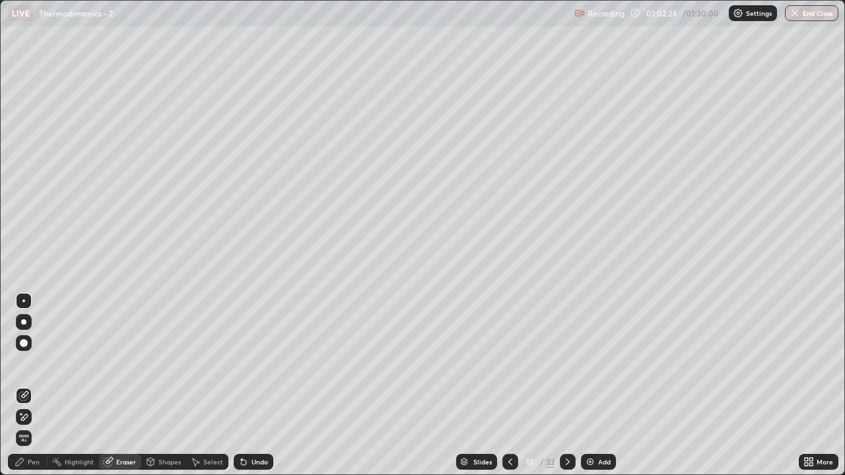
click at [32, 385] on div "Pen" at bounding box center [34, 462] width 12 height 7
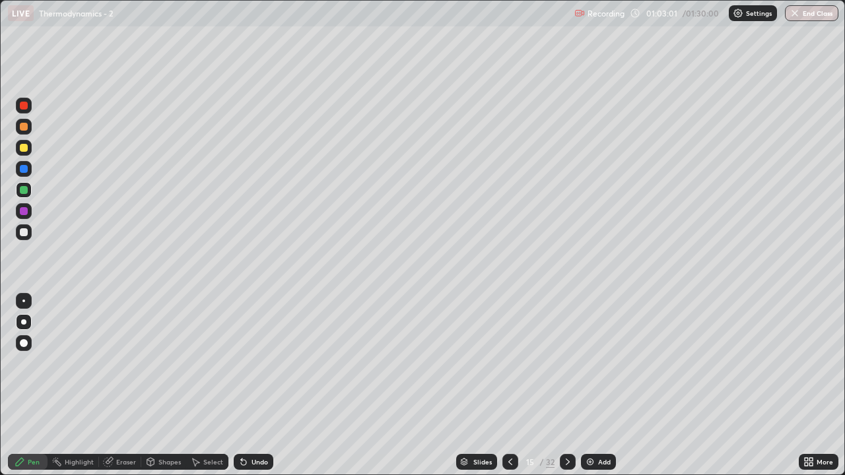
click at [121, 385] on div "Eraser" at bounding box center [126, 462] width 20 height 7
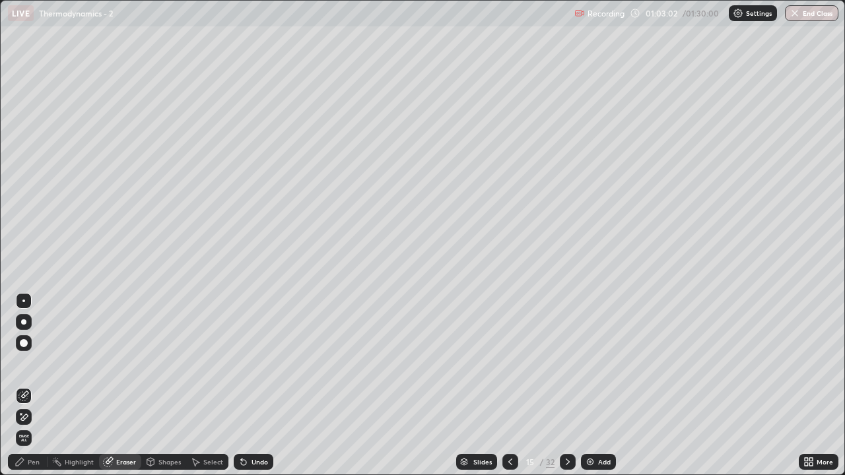
click at [34, 385] on div "Pen" at bounding box center [34, 462] width 12 height 7
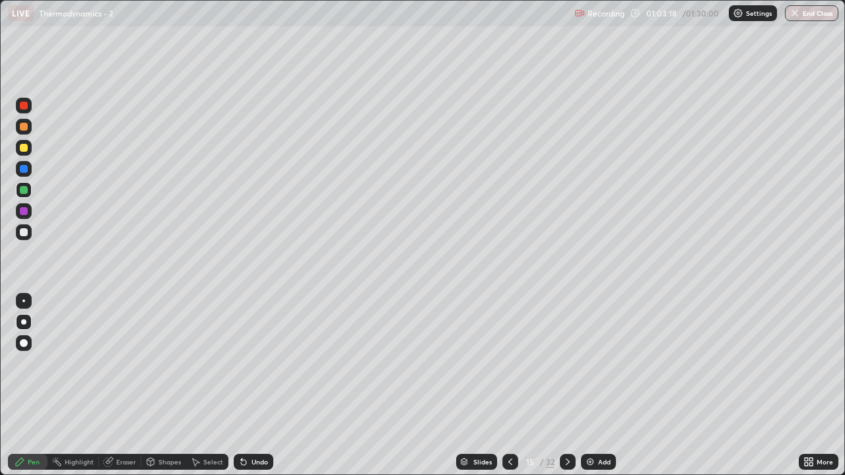
click at [567, 385] on icon at bounding box center [567, 462] width 4 height 7
click at [566, 385] on icon at bounding box center [567, 462] width 4 height 7
click at [123, 385] on div "Eraser" at bounding box center [126, 462] width 20 height 7
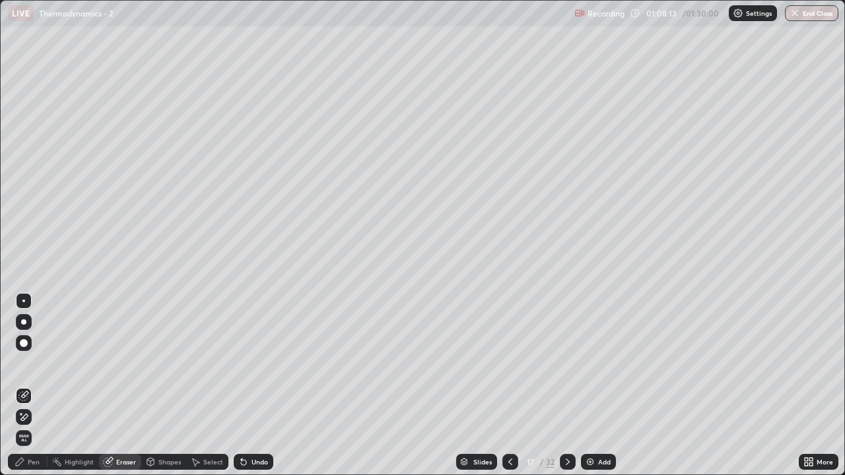
click at [34, 385] on div "Pen" at bounding box center [28, 462] width 40 height 16
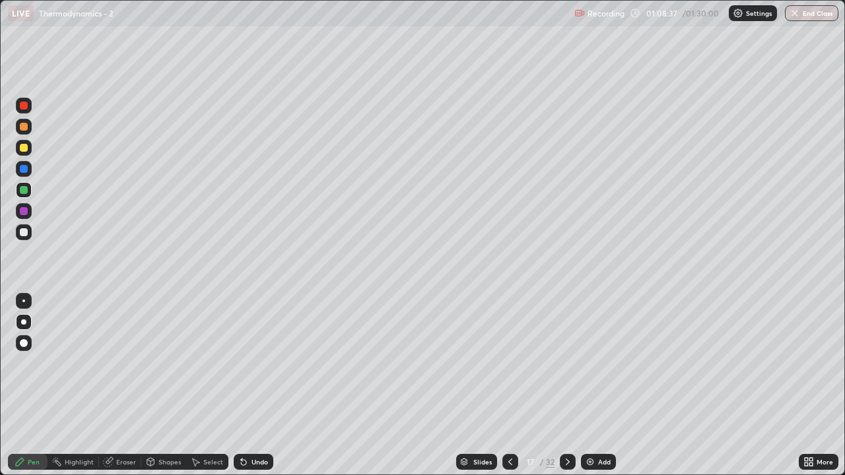
click at [125, 385] on div "Eraser" at bounding box center [126, 462] width 20 height 7
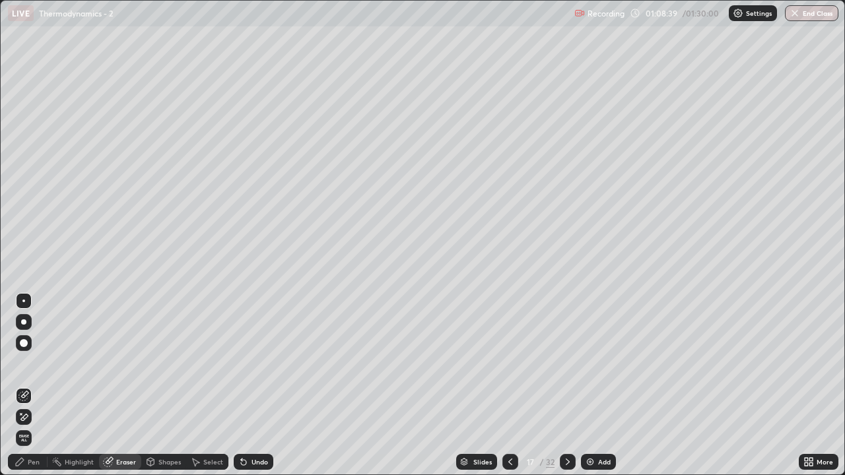
click at [35, 385] on div "Pen" at bounding box center [34, 462] width 12 height 7
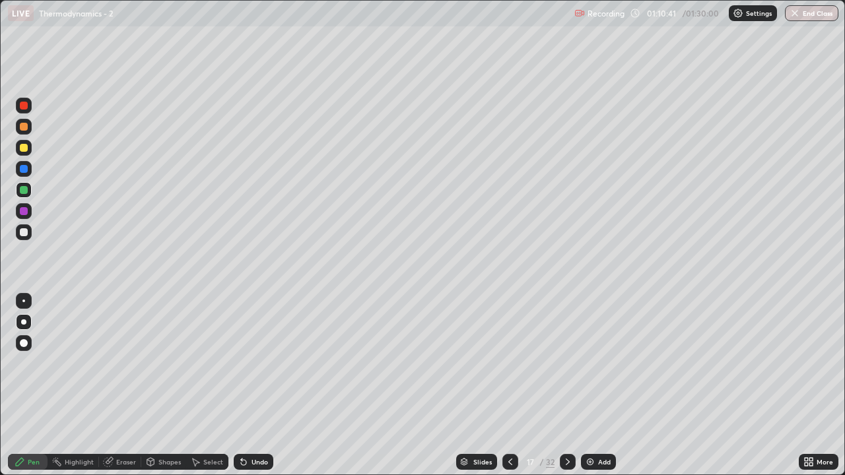
click at [563, 385] on icon at bounding box center [567, 462] width 11 height 11
click at [118, 385] on div "Eraser" at bounding box center [126, 462] width 20 height 7
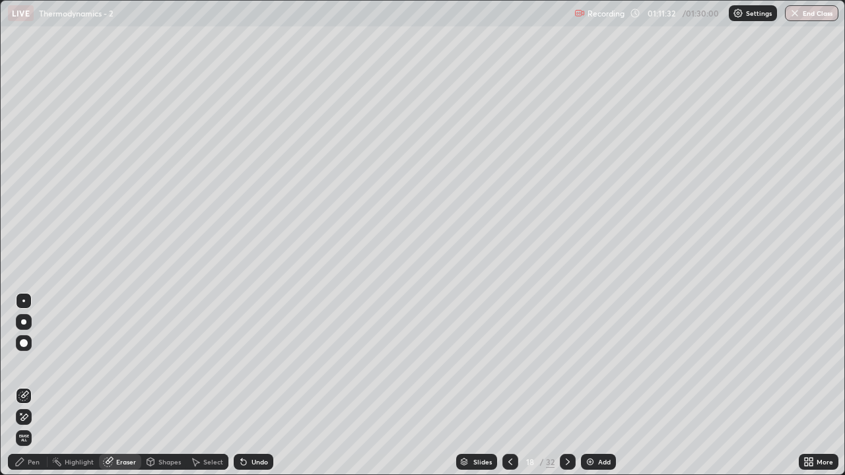
click at [34, 385] on div "Pen" at bounding box center [28, 462] width 40 height 16
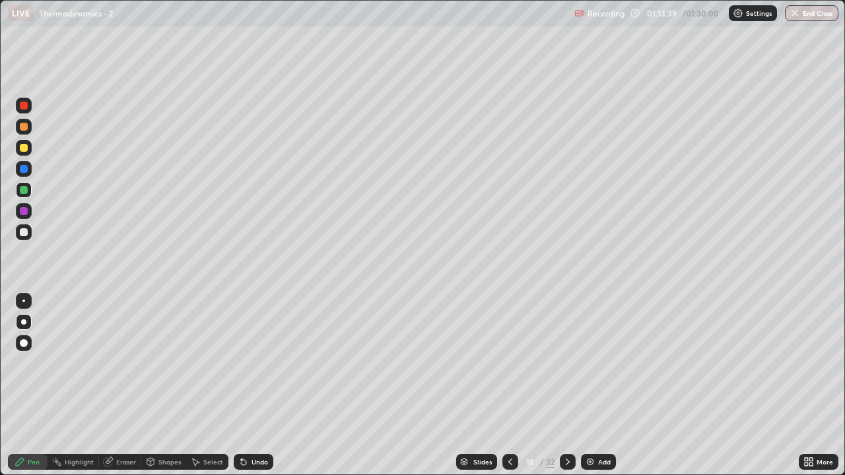
click at [120, 385] on div "Eraser" at bounding box center [126, 462] width 20 height 7
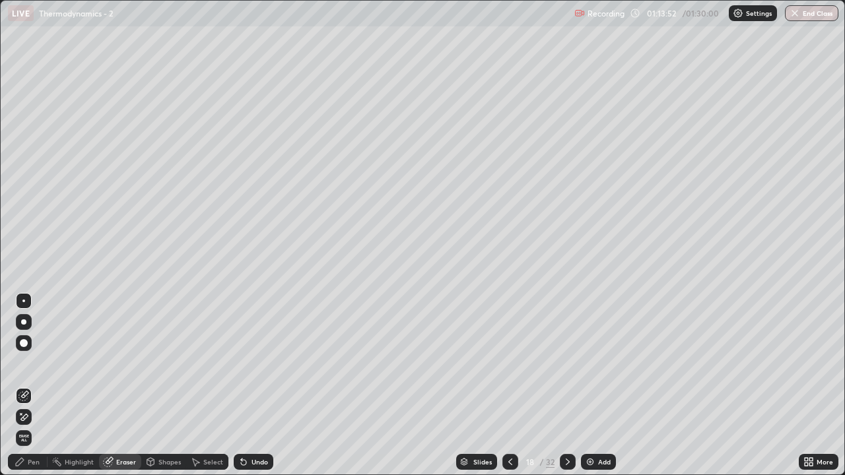
click at [36, 385] on div "Pen" at bounding box center [34, 462] width 12 height 7
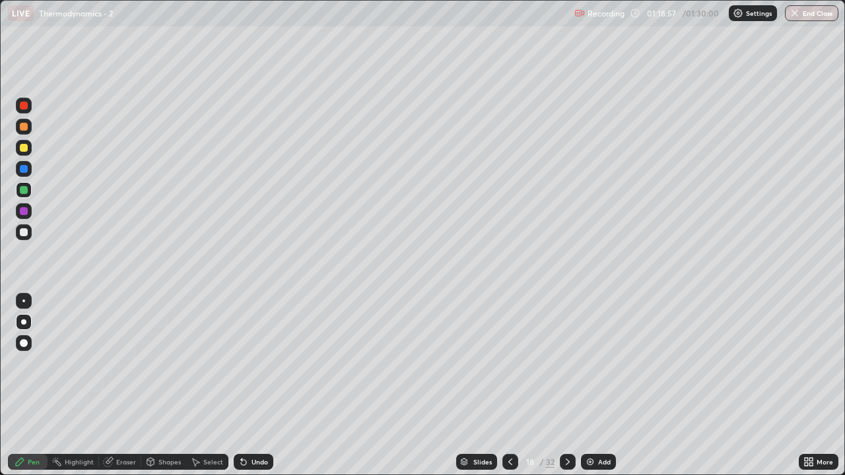
click at [566, 385] on icon at bounding box center [567, 462] width 11 height 11
click at [127, 385] on div "Eraser" at bounding box center [126, 462] width 20 height 7
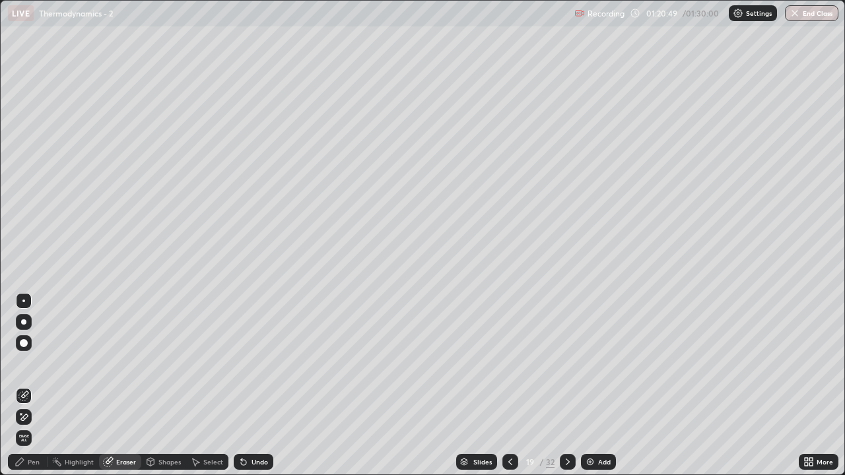
click at [36, 385] on div "Pen" at bounding box center [28, 462] width 40 height 16
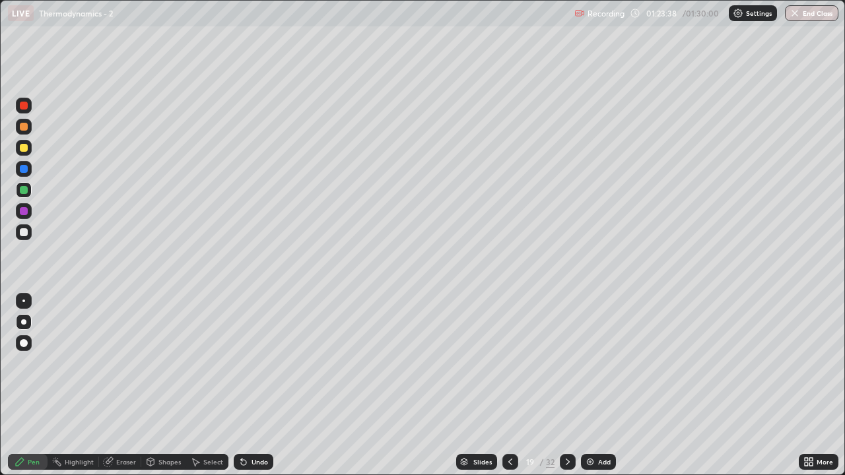
click at [567, 385] on icon at bounding box center [567, 462] width 11 height 11
click at [123, 385] on div "Eraser" at bounding box center [126, 462] width 20 height 7
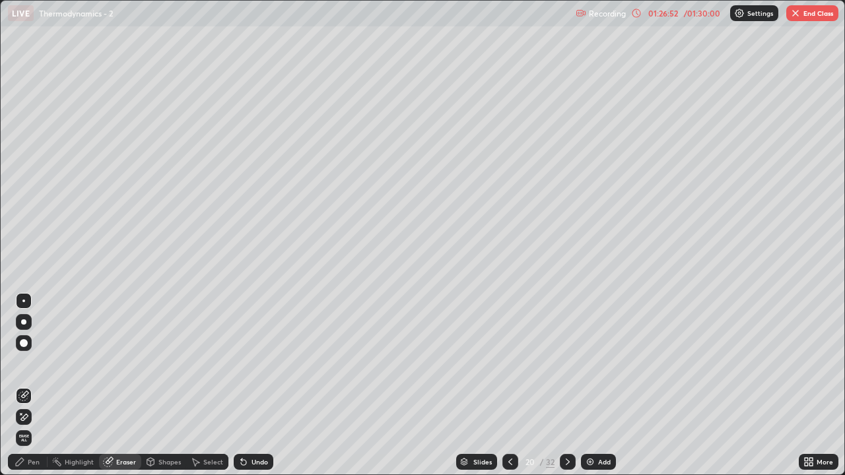
click at [34, 385] on div "Pen" at bounding box center [34, 462] width 12 height 7
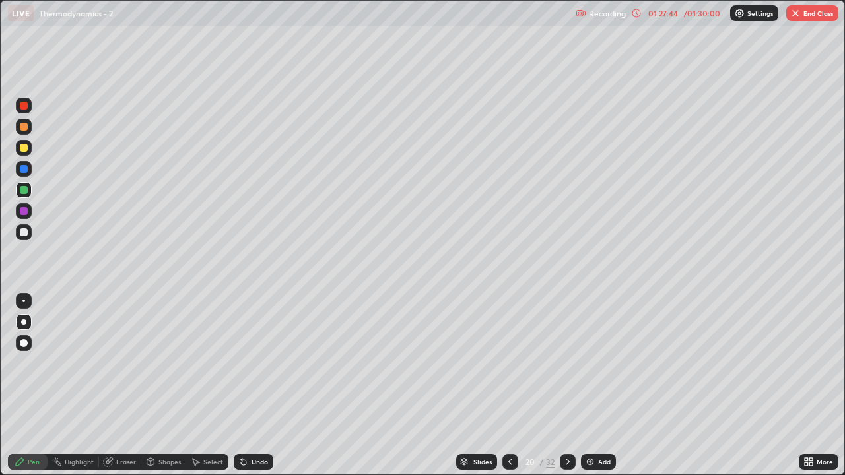
click at [810, 17] on button "End Class" at bounding box center [812, 13] width 52 height 16
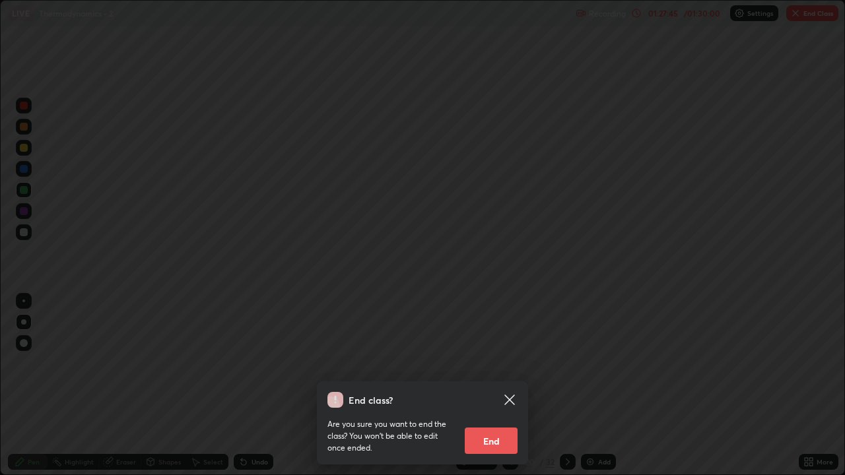
click at [507, 385] on button "End" at bounding box center [490, 441] width 53 height 26
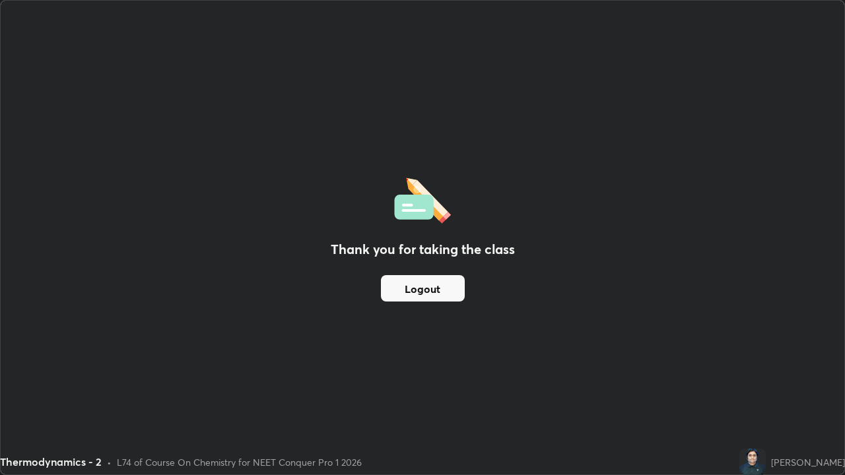
click at [447, 296] on button "Logout" at bounding box center [423, 288] width 84 height 26
